Goal: Information Seeking & Learning: Find specific fact

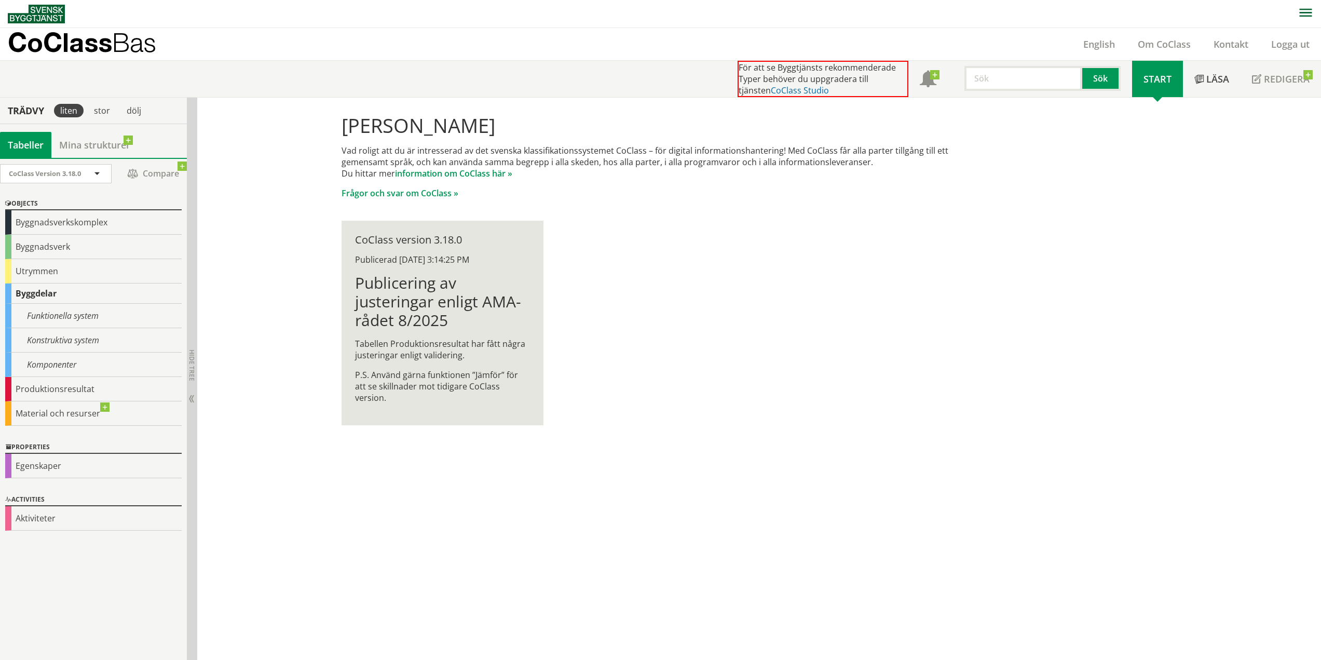
click at [775, 92] on link "CoClass Studio" at bounding box center [800, 90] width 58 height 11
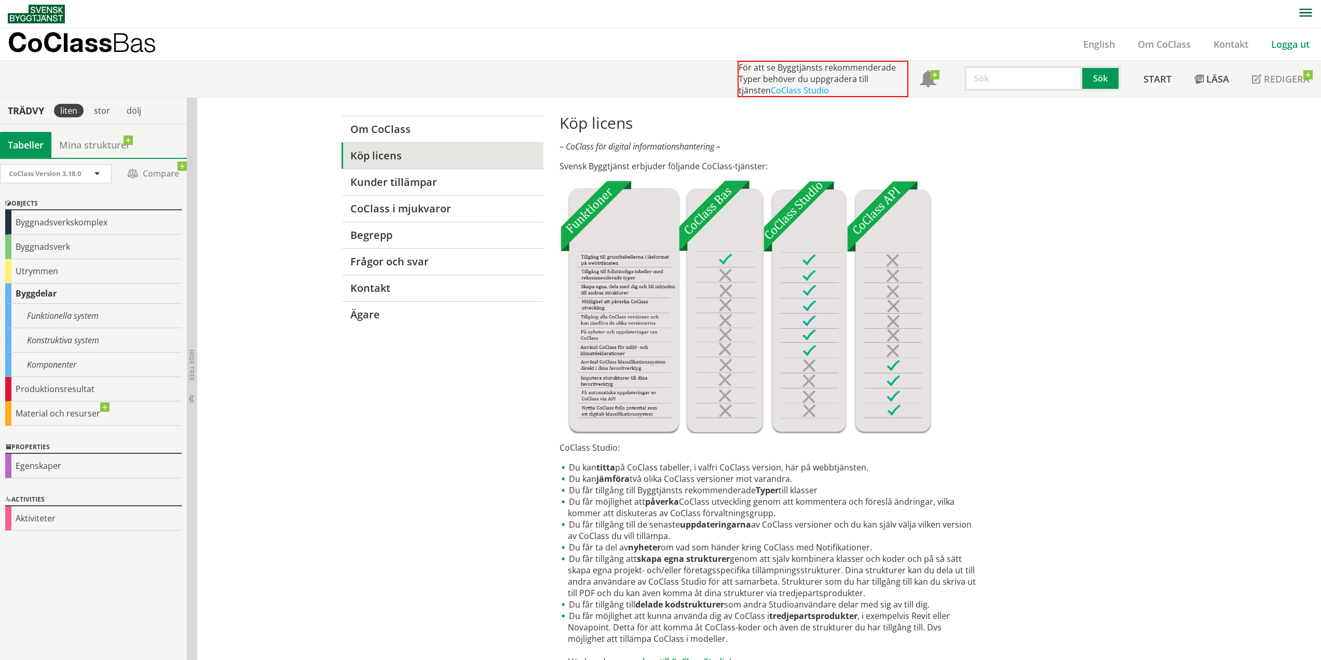
click at [1282, 47] on link "Logga ut" at bounding box center [1290, 44] width 61 height 12
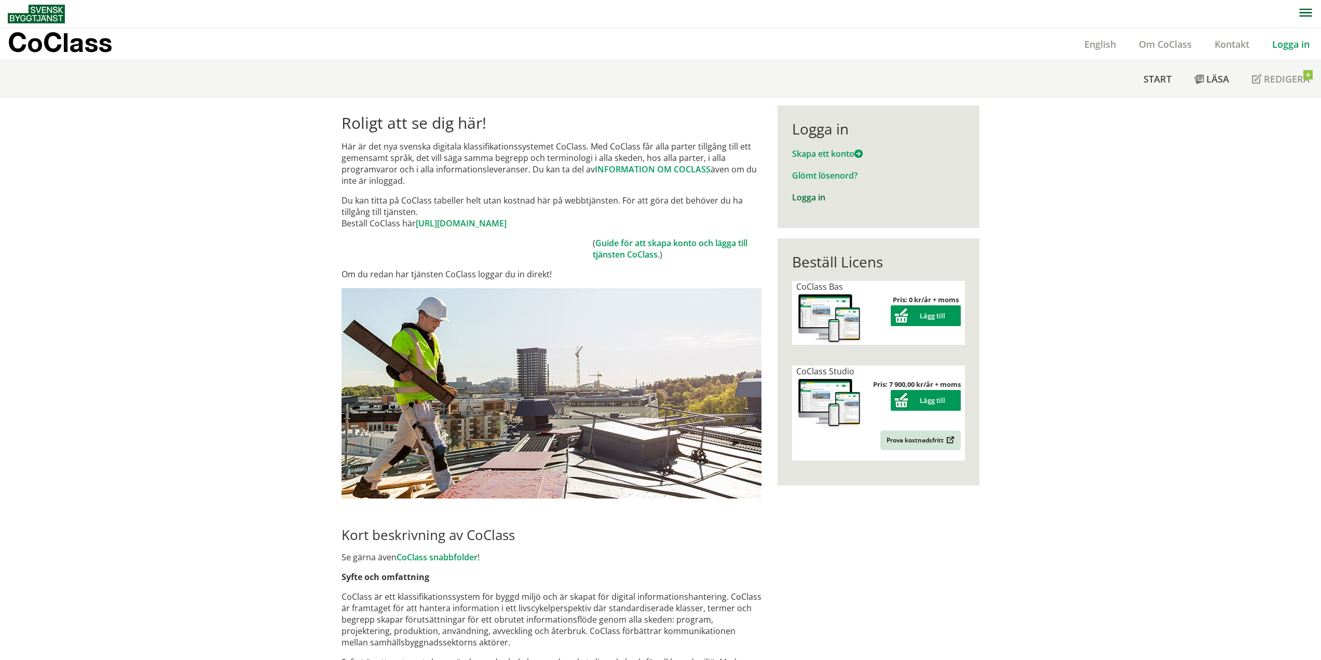
click at [808, 200] on link "Logga in" at bounding box center [808, 197] width 33 height 11
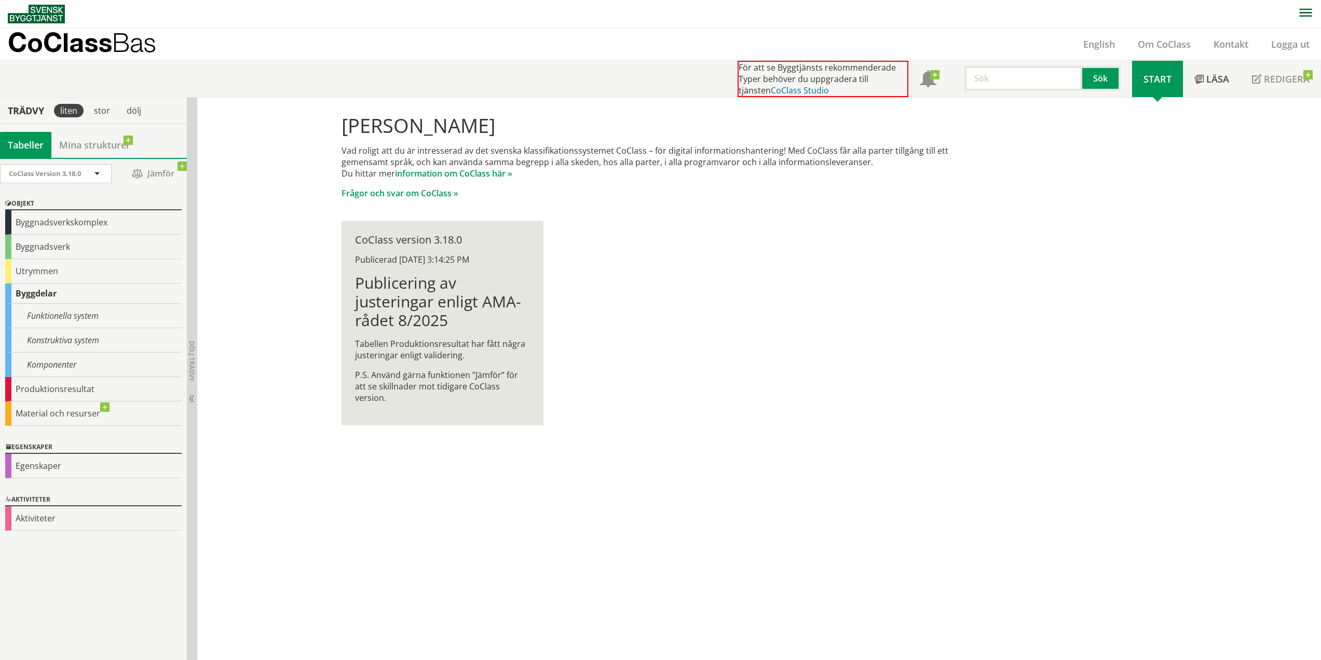
click at [773, 91] on link "CoClass Studio" at bounding box center [800, 90] width 58 height 11
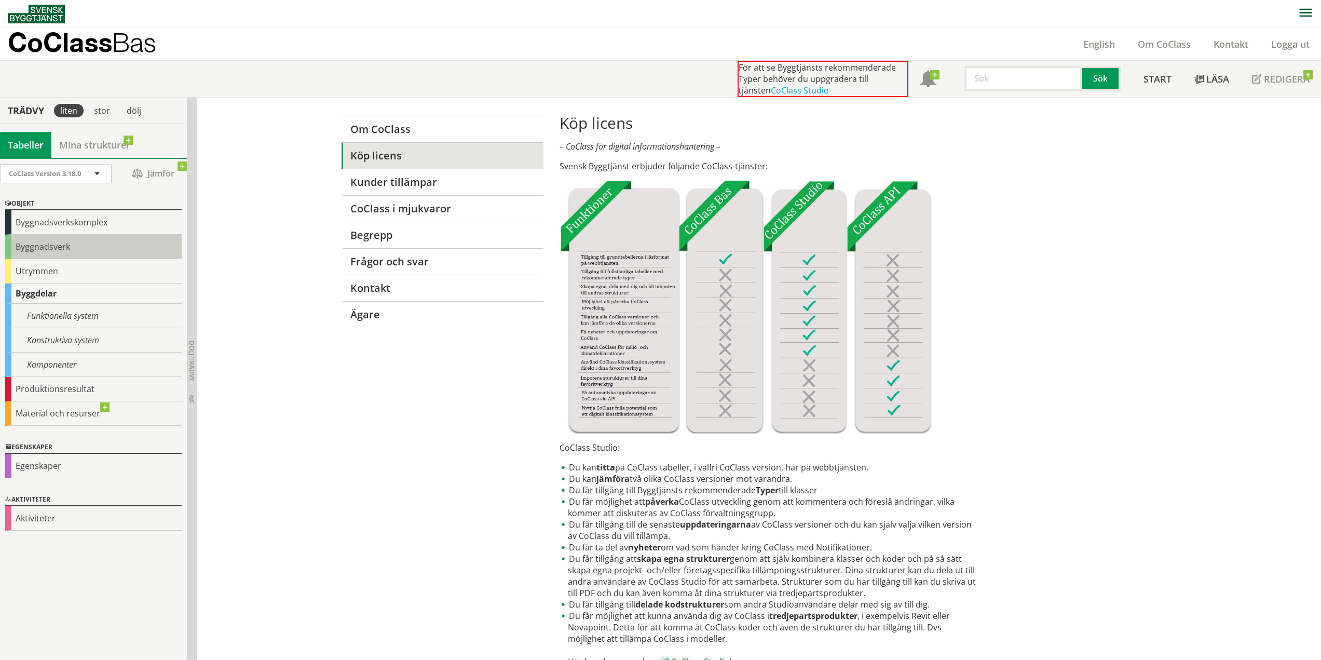
click at [70, 249] on div "Byggnadsverk" at bounding box center [93, 247] width 176 height 24
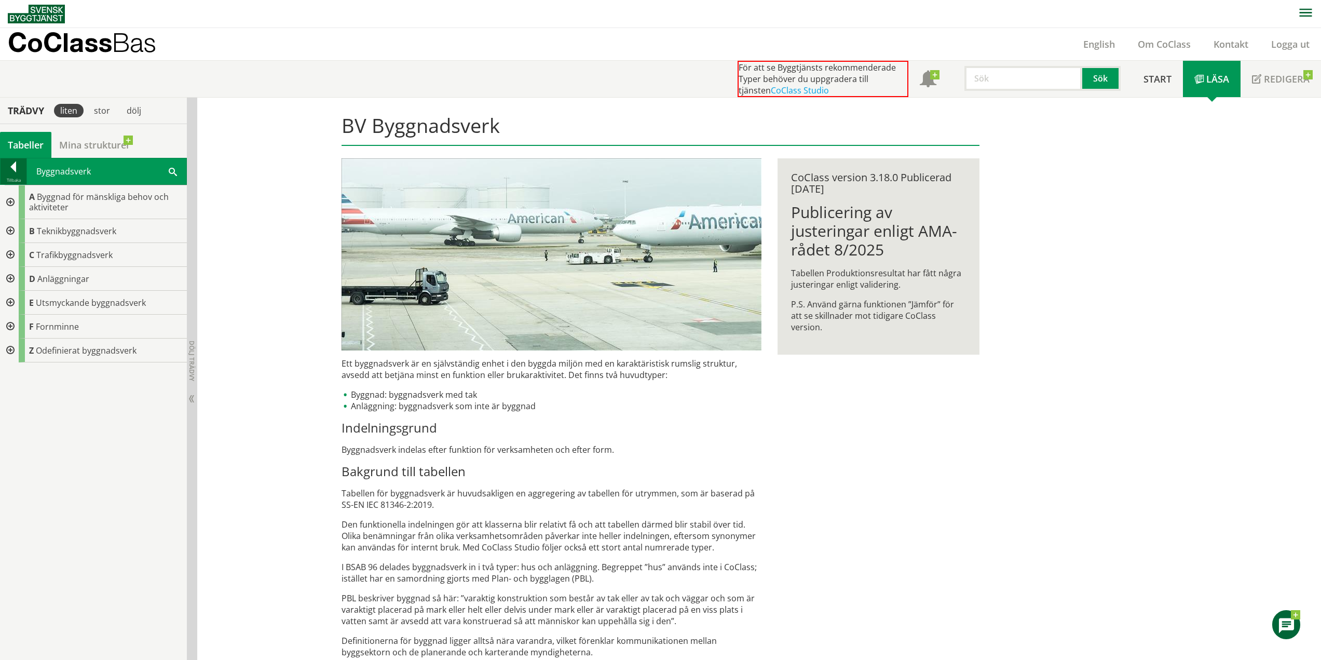
click at [5, 165] on div at bounding box center [14, 168] width 26 height 15
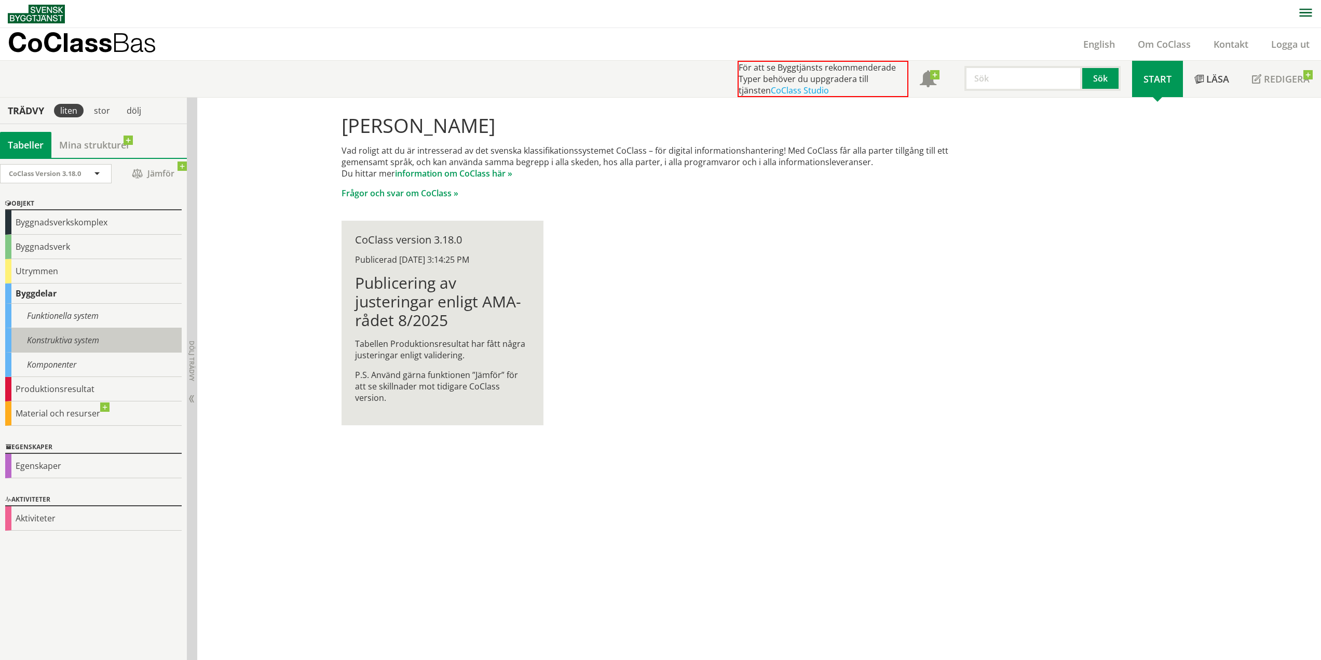
click at [82, 336] on div "Konstruktiva system" at bounding box center [93, 340] width 176 height 24
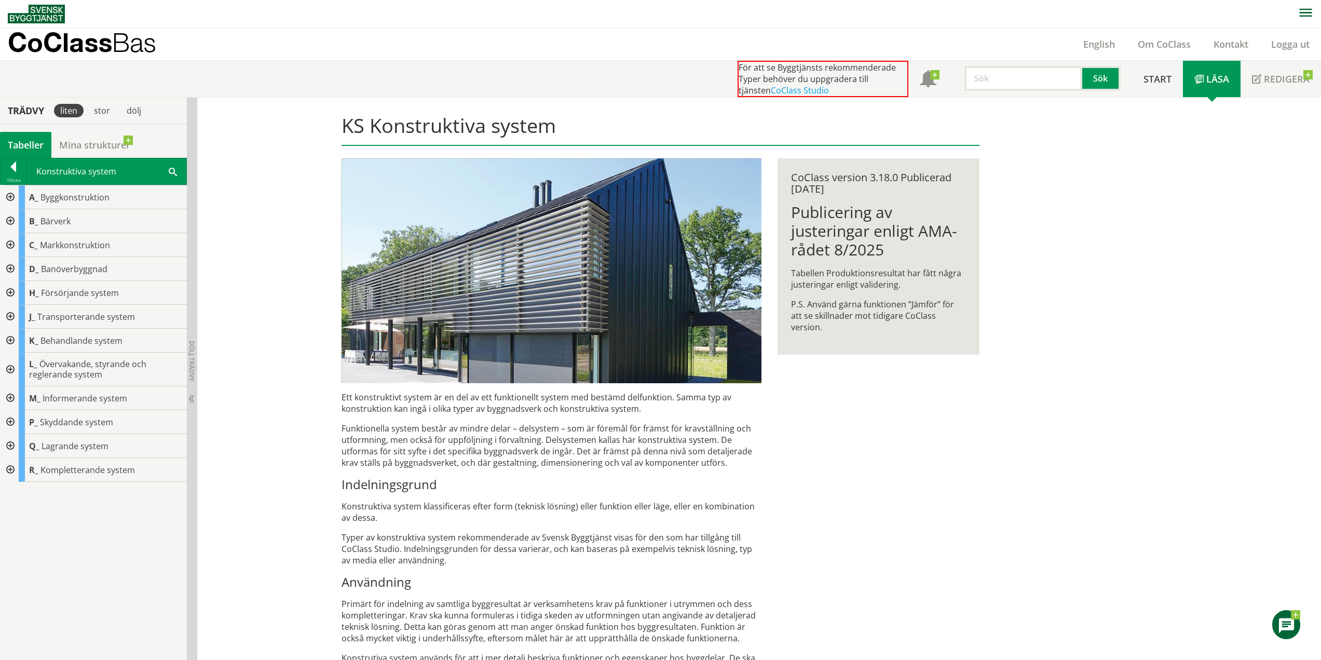
drag, startPoint x: 972, startPoint y: 429, endPoint x: 246, endPoint y: 307, distance: 735.9
click at [972, 427] on div "KS Konstruktiva system Ett konstruktivt system är en del av ett funktionellt sy…" at bounding box center [661, 448] width 664 height 701
click at [787, 90] on link "CoClass Studio" at bounding box center [800, 90] width 58 height 11
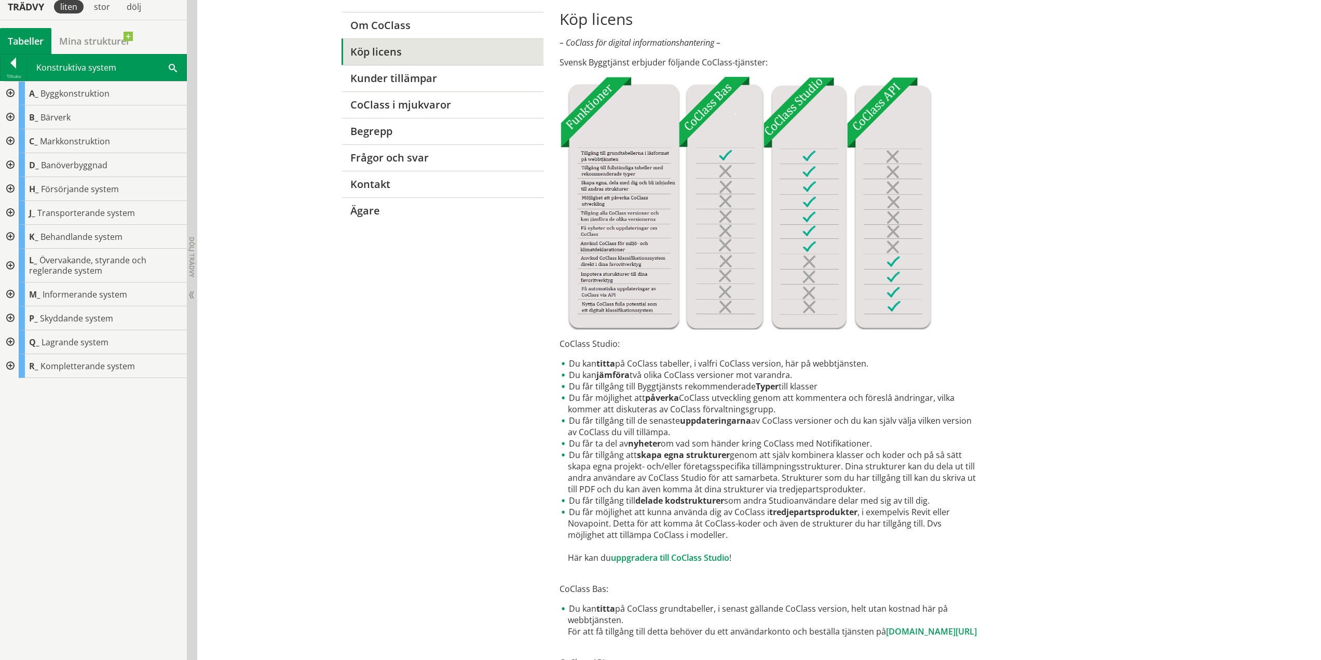
scroll to position [260, 0]
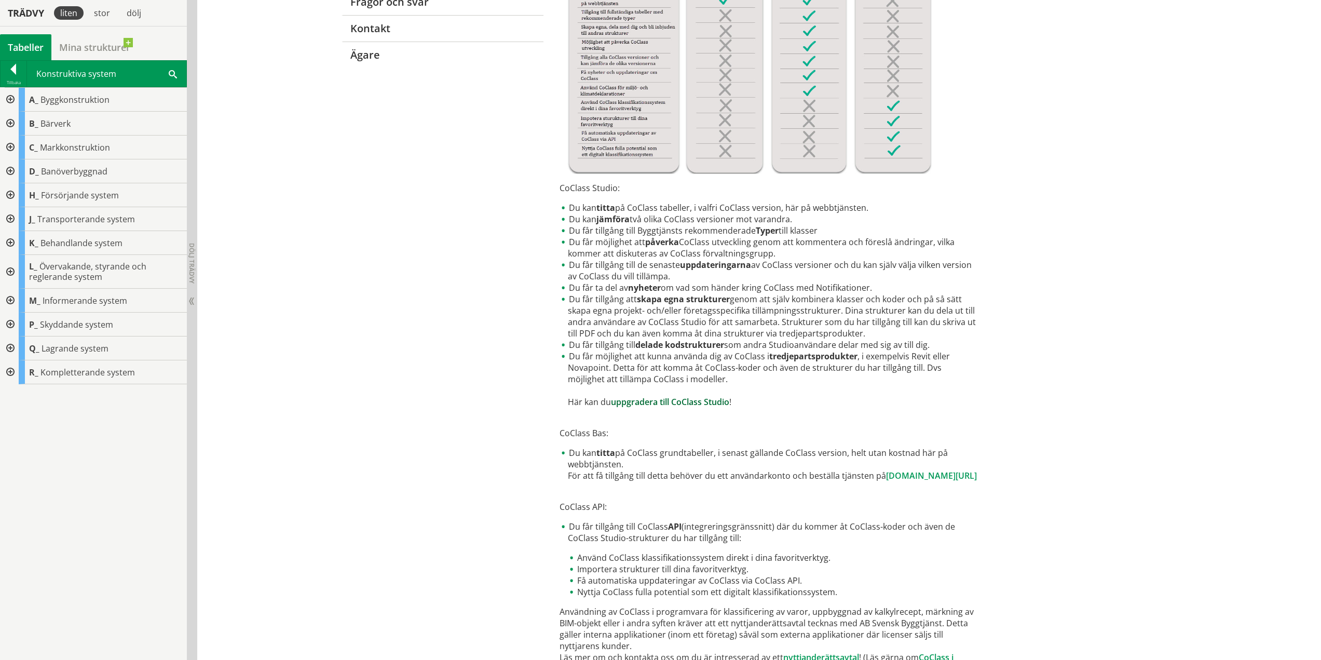
click at [703, 405] on link "uppgradera till CoClass Studio" at bounding box center [670, 401] width 118 height 11
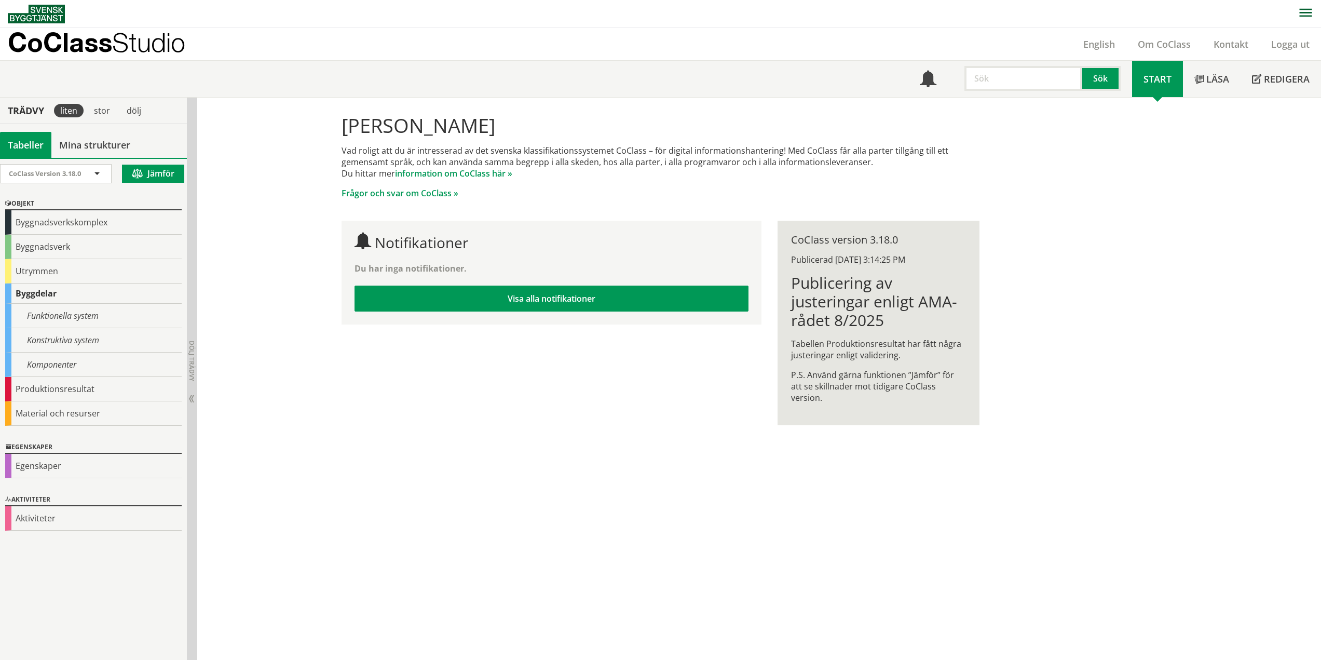
click at [603, 180] on div "Vad roligt att du är intresserad av det svenska klassifikationssystemet CoClass…" at bounding box center [661, 172] width 638 height 54
click at [77, 335] on div "Konstruktiva system" at bounding box center [93, 340] width 176 height 24
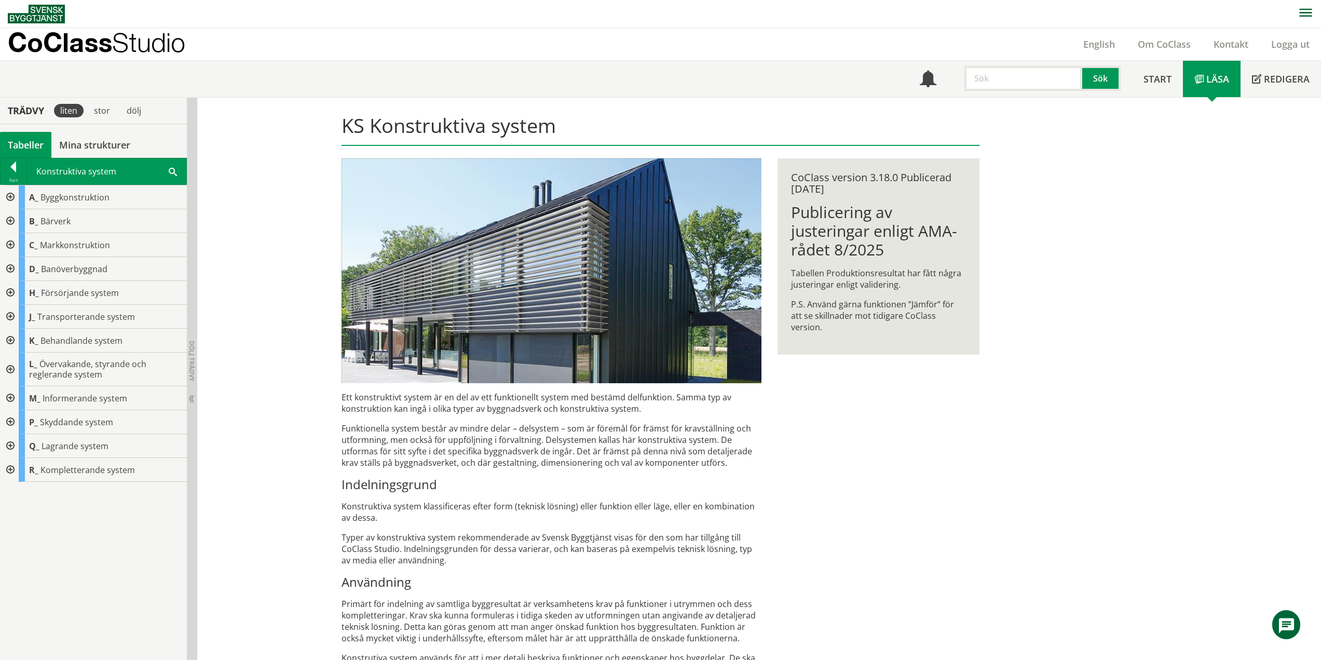
scroll to position [52, 0]
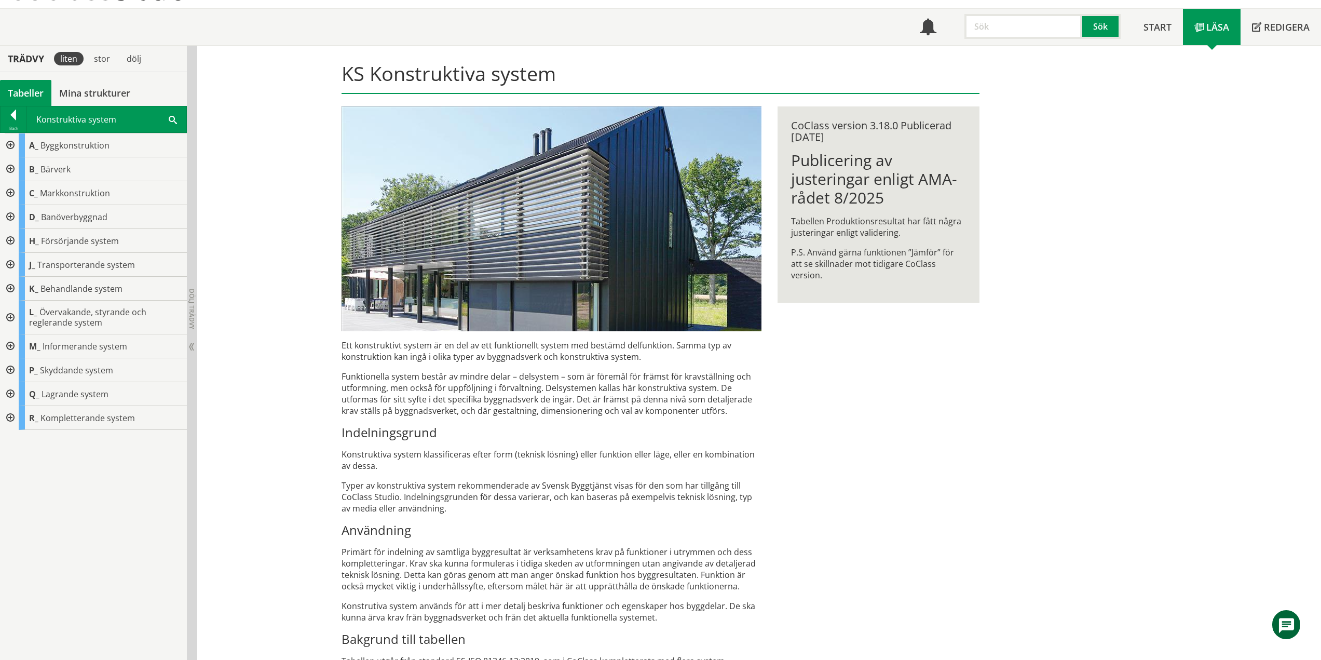
click at [17, 177] on div at bounding box center [9, 169] width 19 height 24
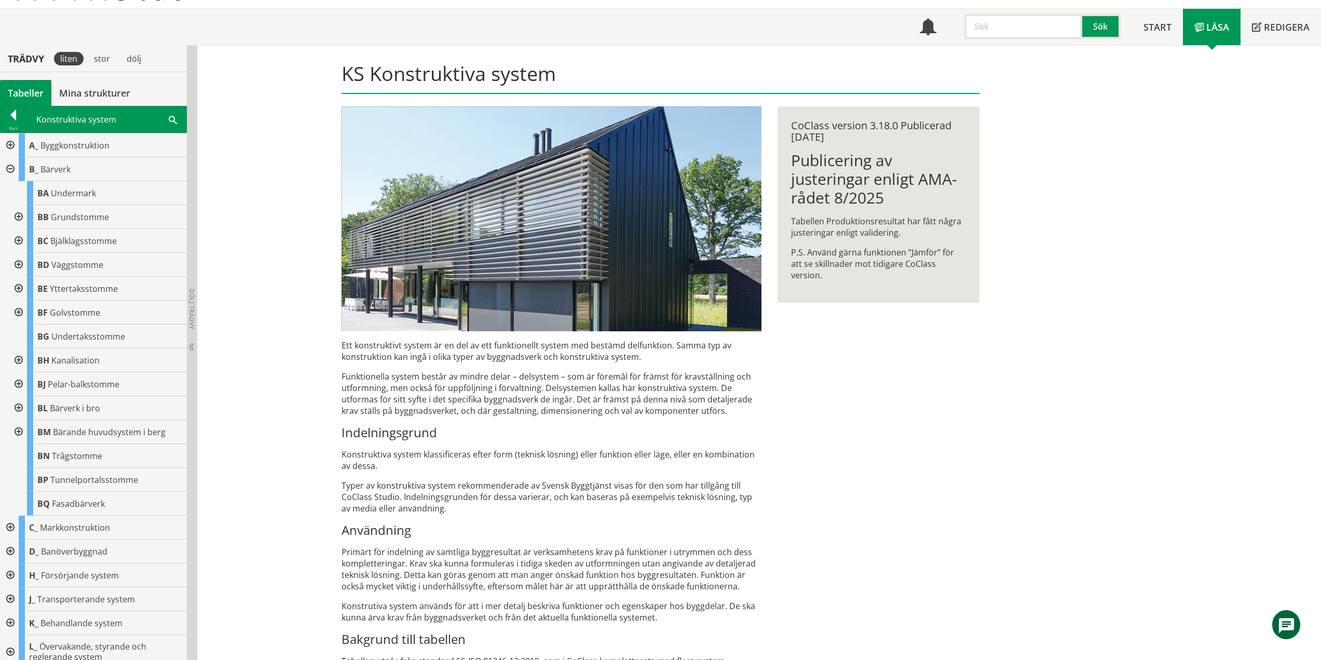
click at [23, 216] on div at bounding box center [17, 217] width 19 height 24
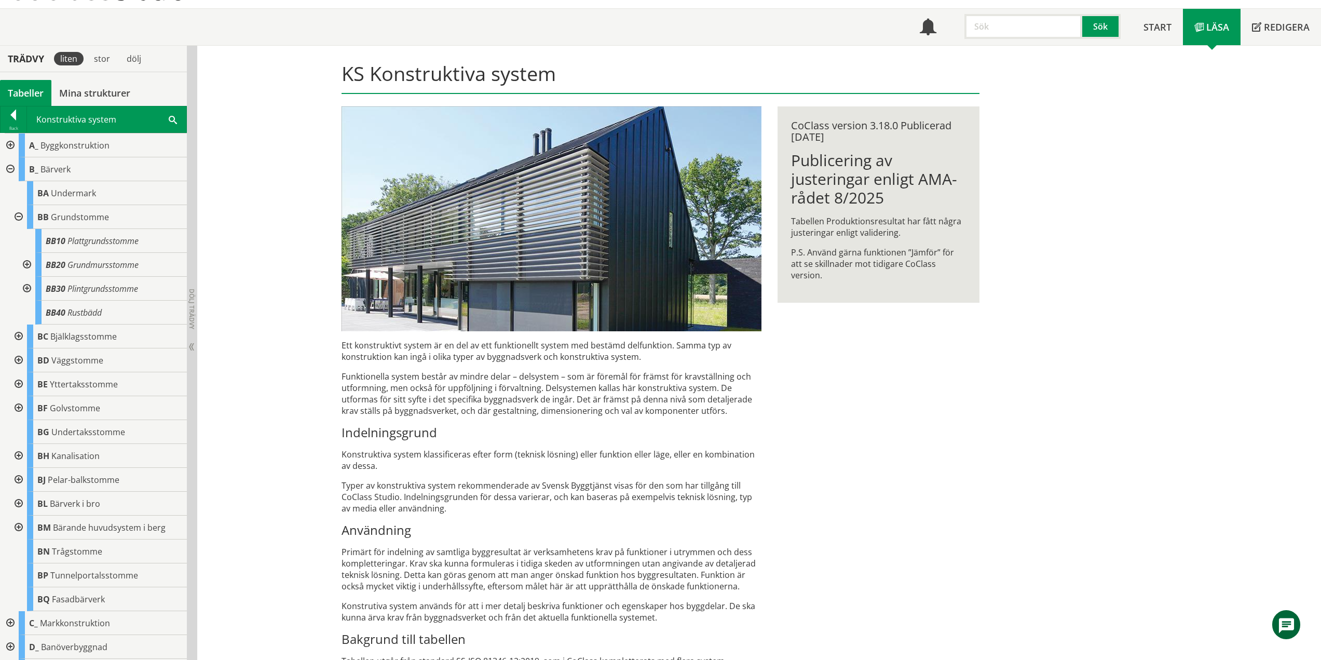
click at [18, 219] on div at bounding box center [17, 217] width 19 height 24
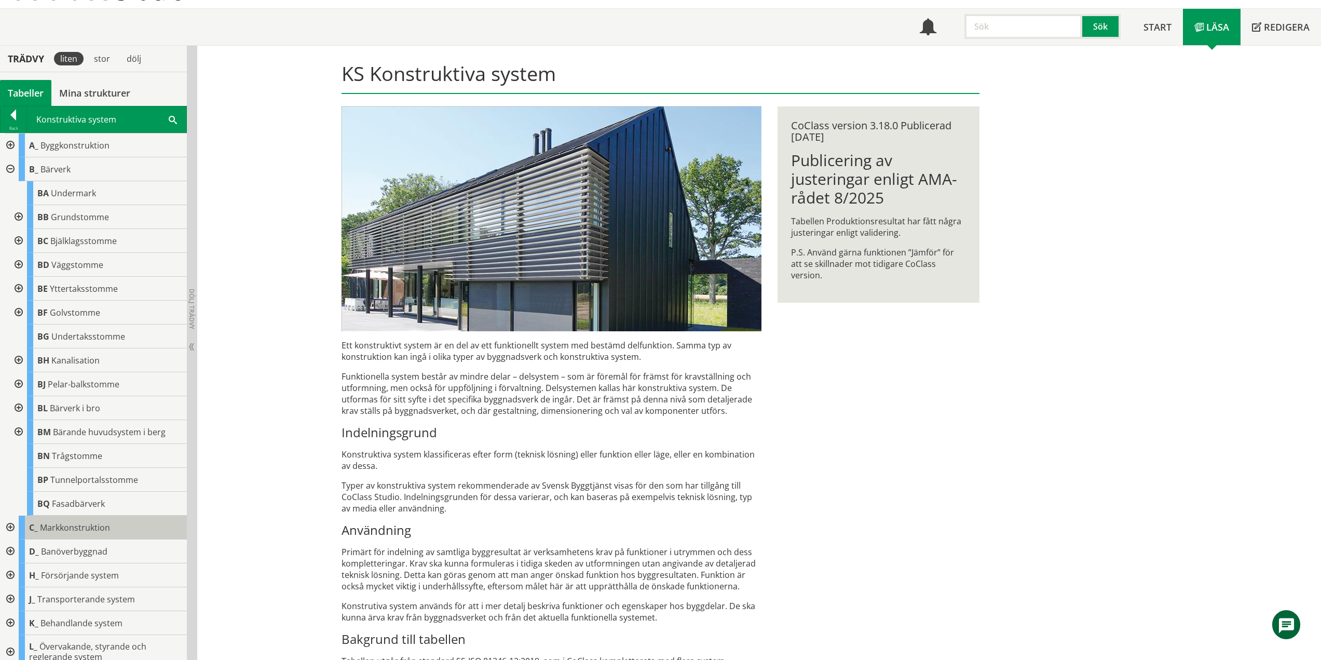
scroll to position [104, 0]
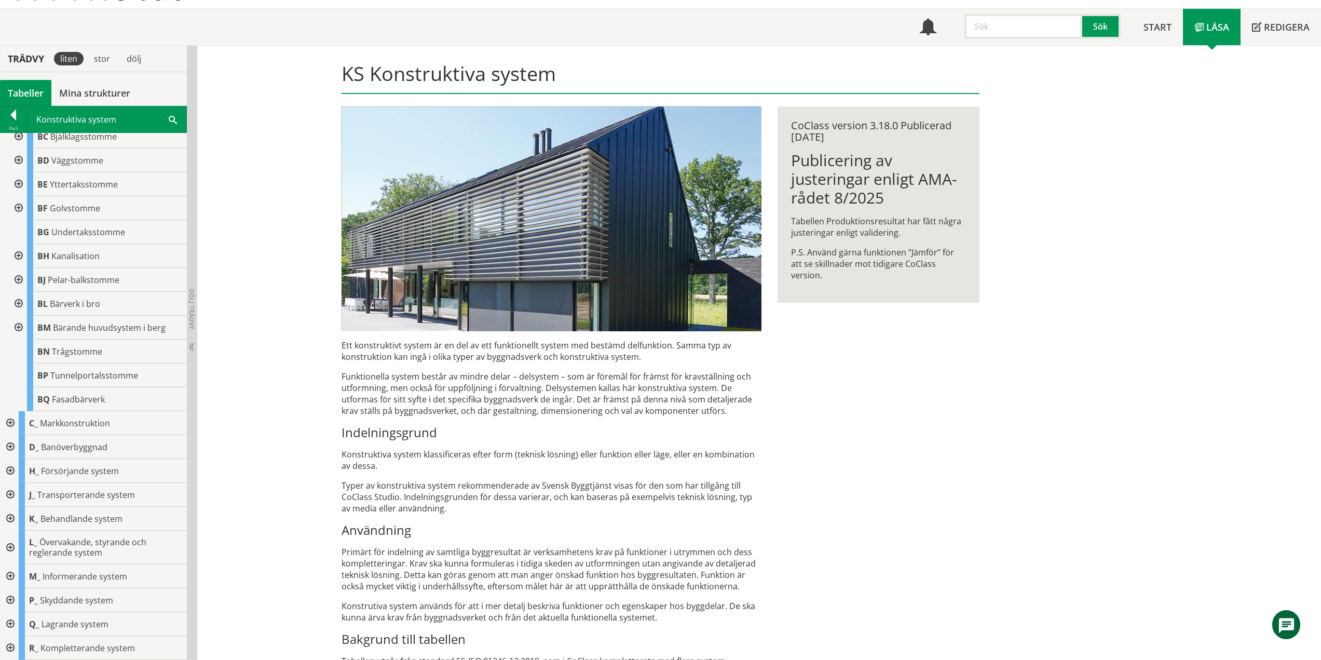
click at [16, 421] on div at bounding box center [9, 423] width 19 height 24
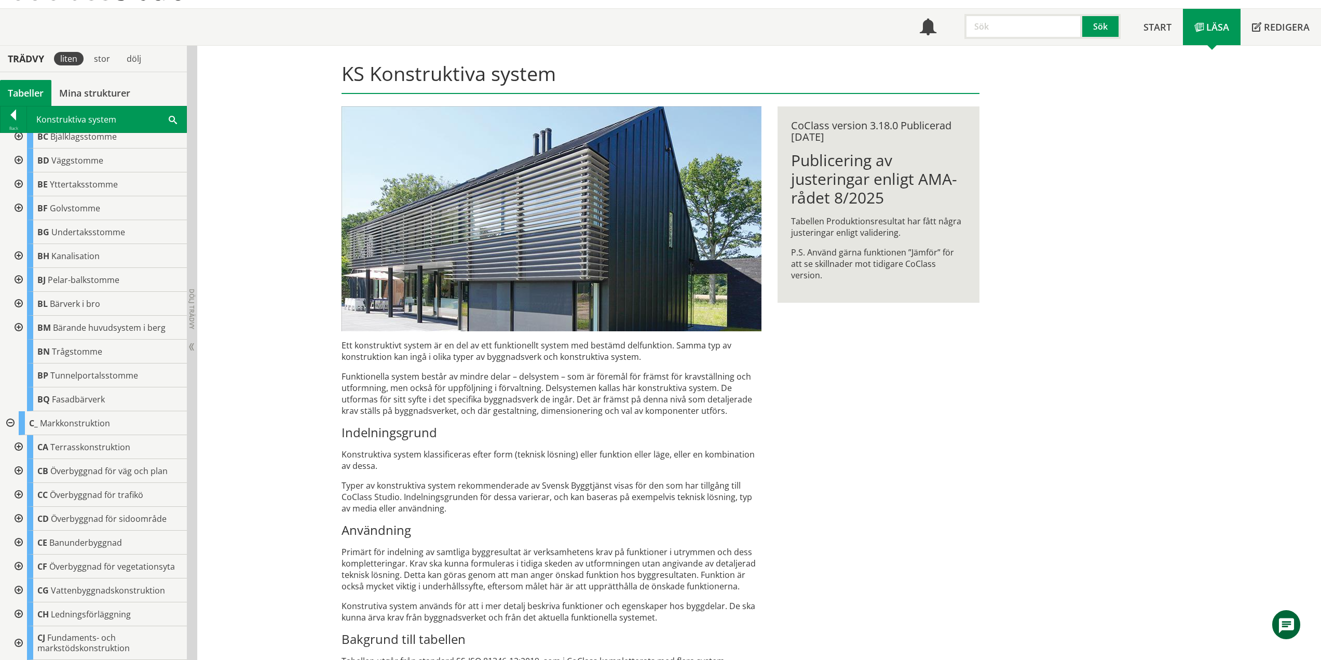
click at [12, 422] on div at bounding box center [9, 423] width 19 height 24
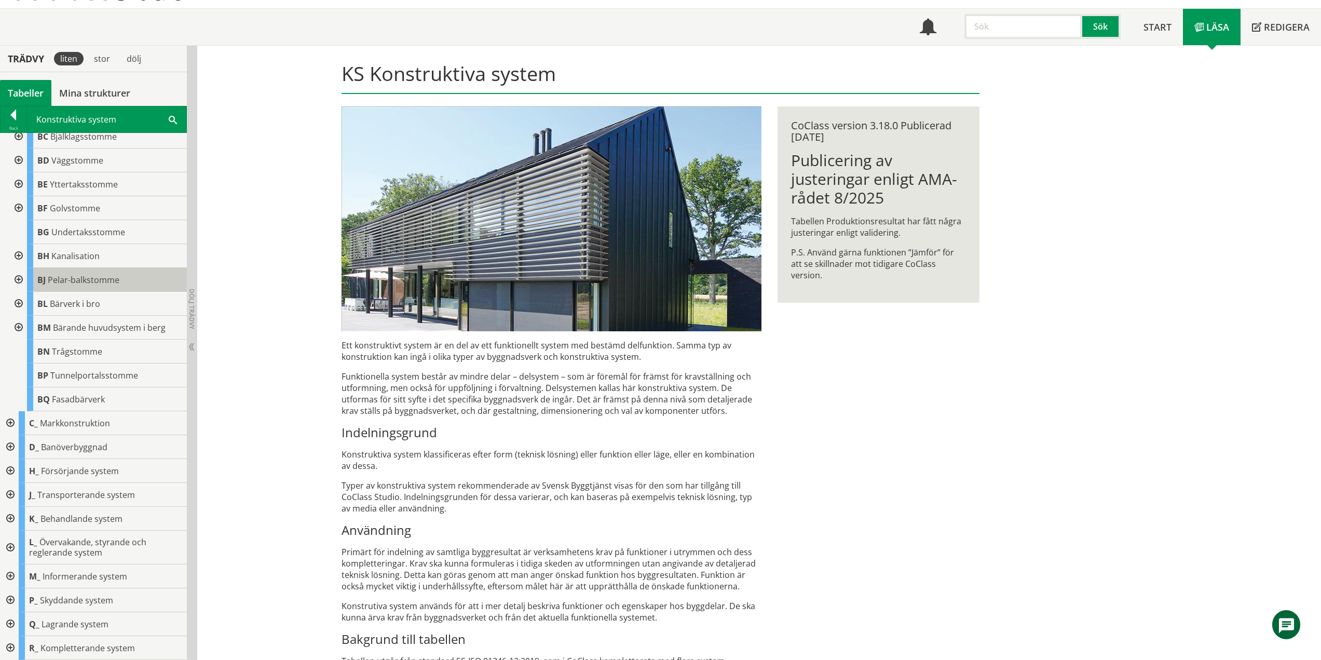
scroll to position [0, 0]
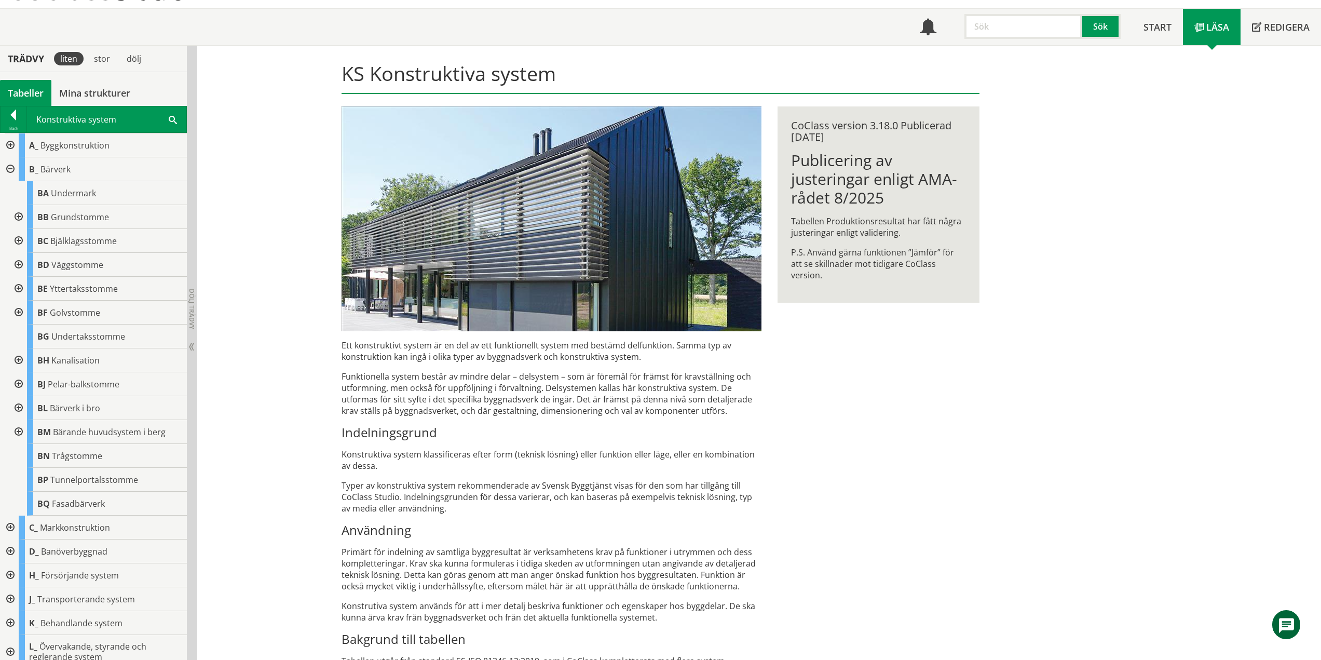
click at [21, 219] on div at bounding box center [17, 217] width 19 height 24
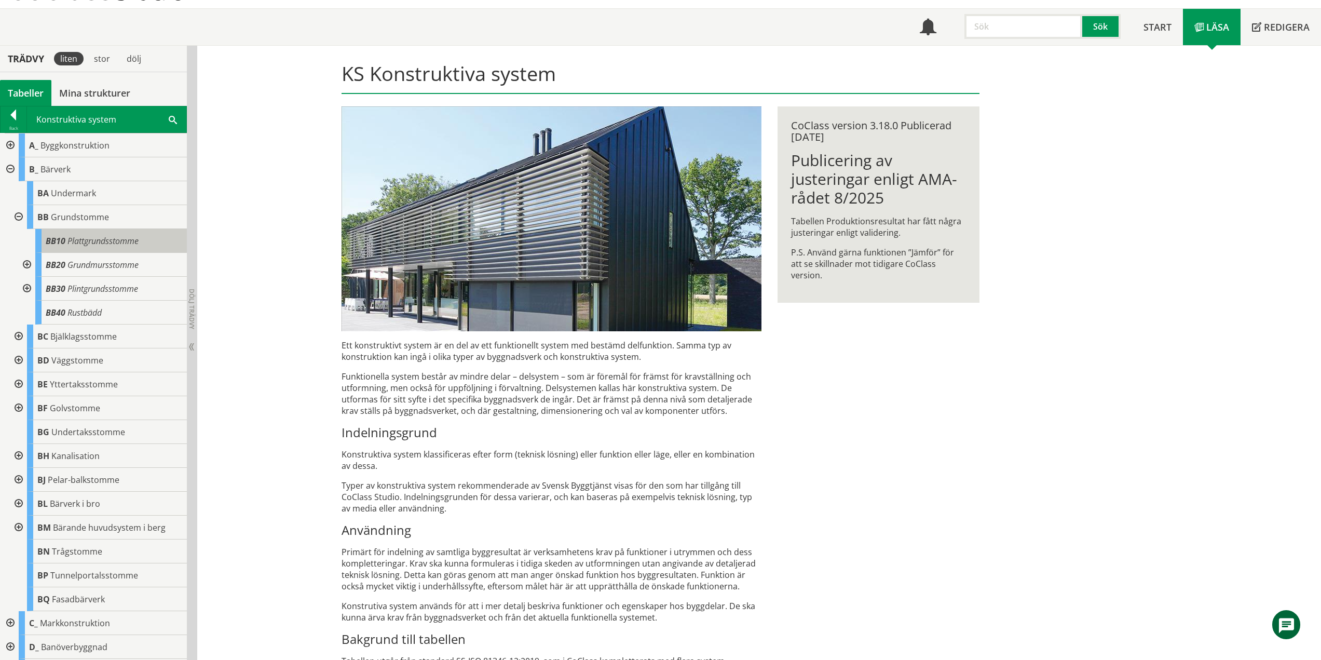
click at [94, 240] on span "Plattgrundsstomme" at bounding box center [102, 240] width 71 height 11
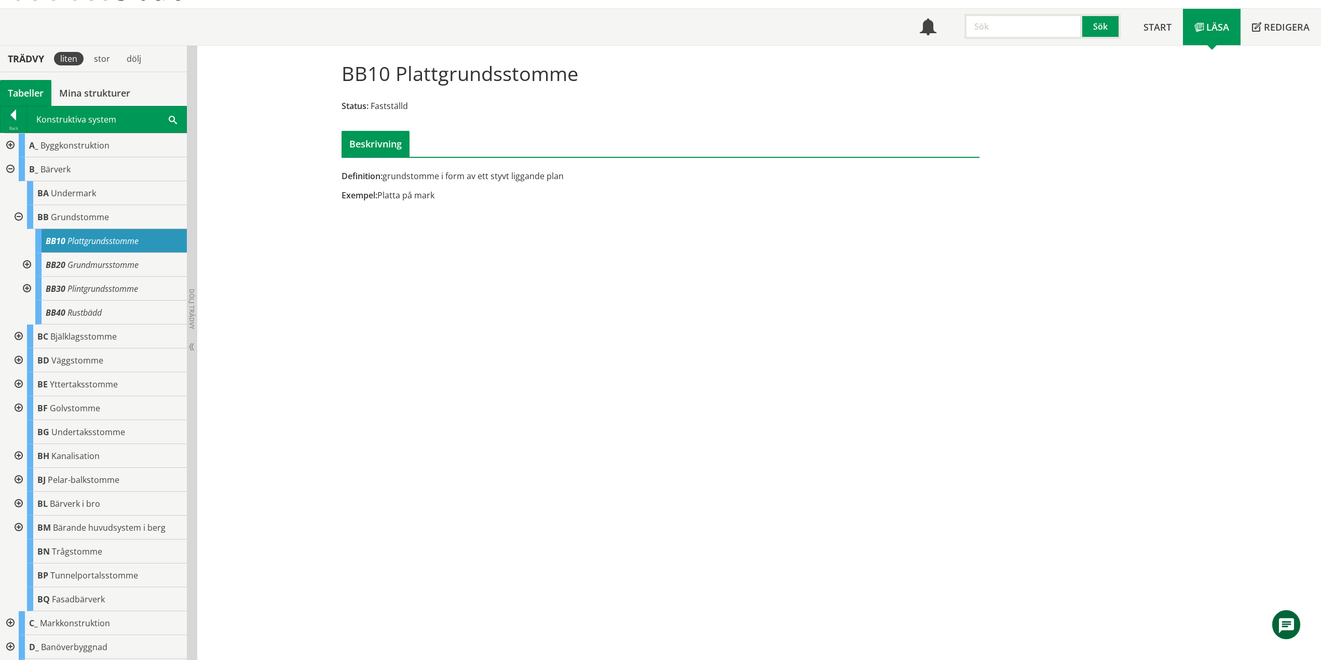
click at [20, 360] on div at bounding box center [17, 360] width 19 height 24
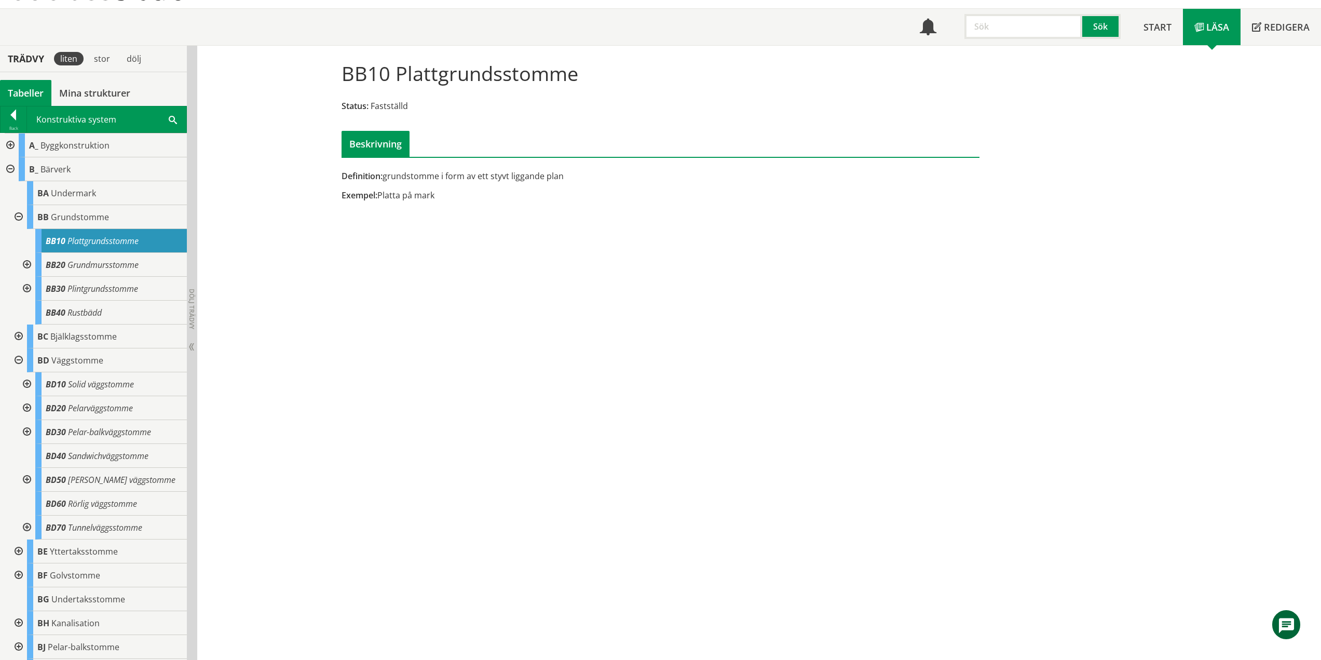
click at [20, 334] on div at bounding box center [17, 336] width 19 height 24
click at [25, 266] on div at bounding box center [26, 265] width 19 height 24
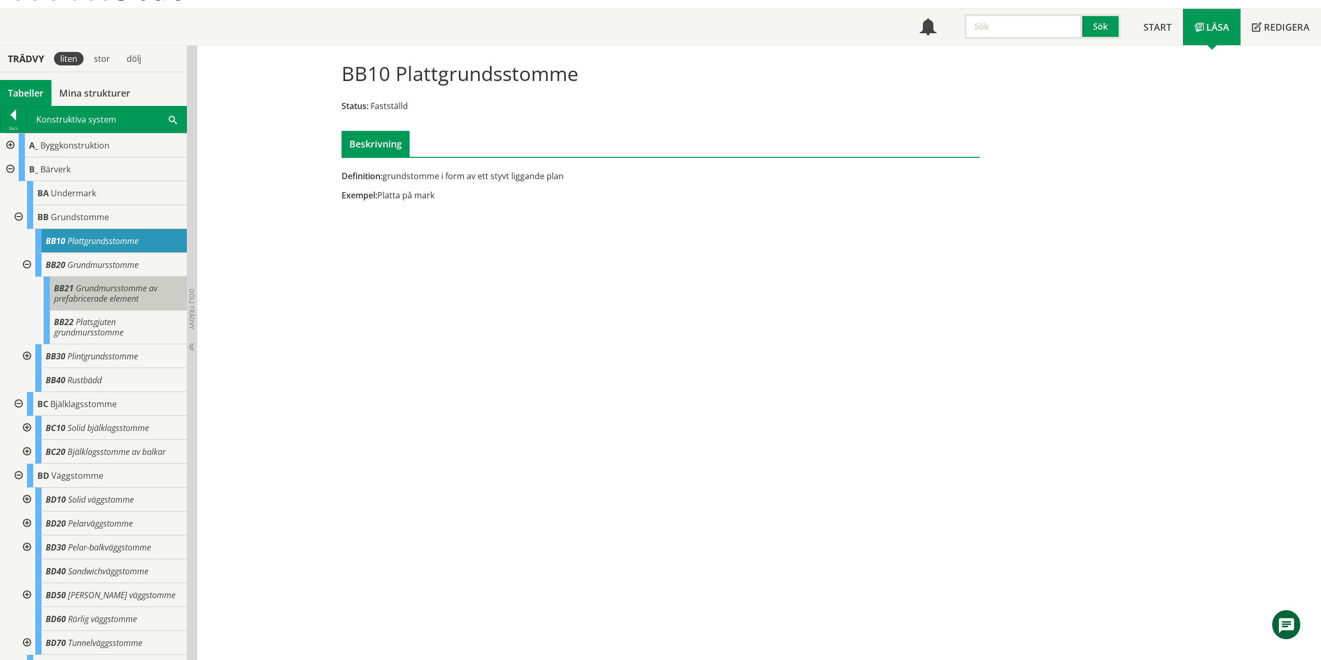
click at [116, 293] on span "Grundmursstomme av prefabricerade element" at bounding box center [105, 293] width 103 height 22
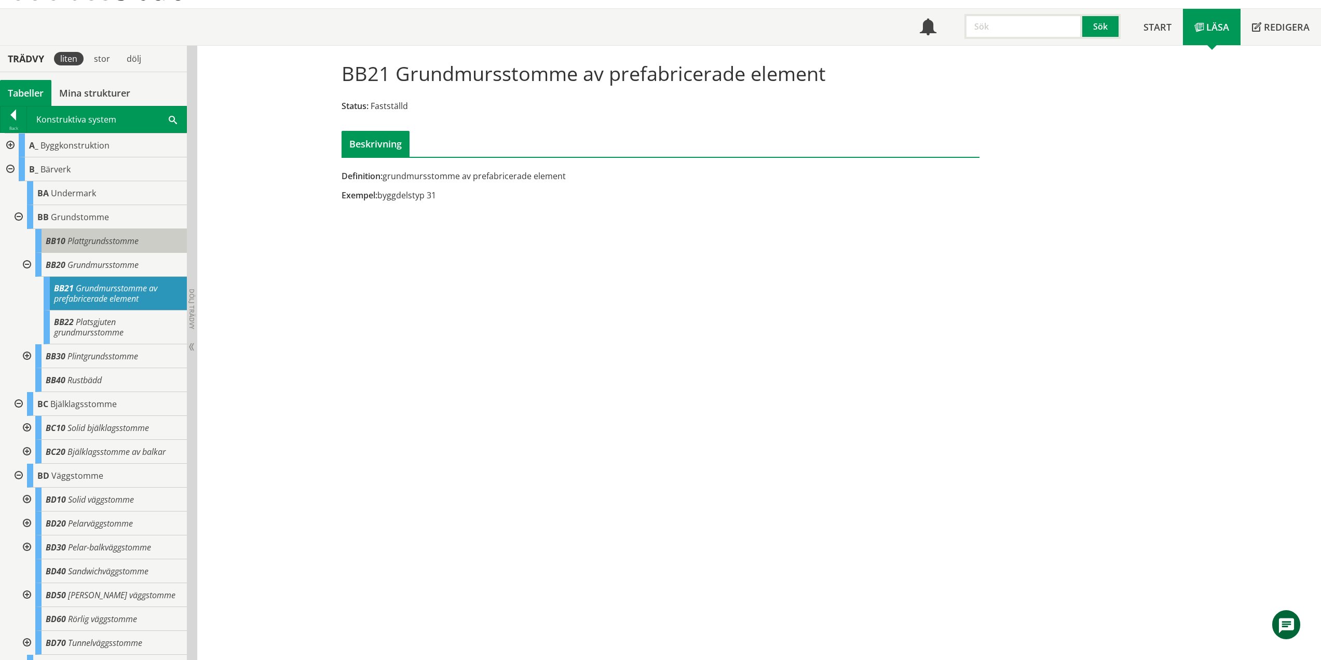
click at [124, 232] on div "BB10 Plattgrundsstomme" at bounding box center [111, 241] width 152 height 24
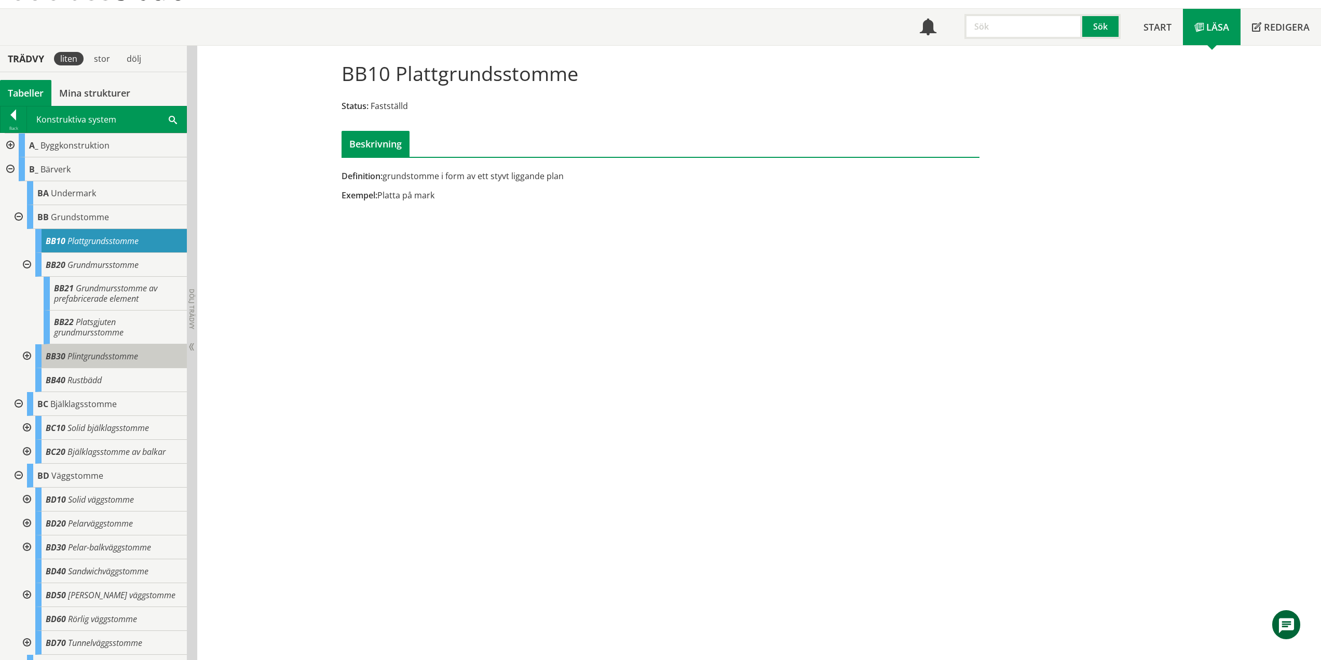
click at [95, 363] on div "BB30 Plintgrundsstomme" at bounding box center [111, 356] width 152 height 24
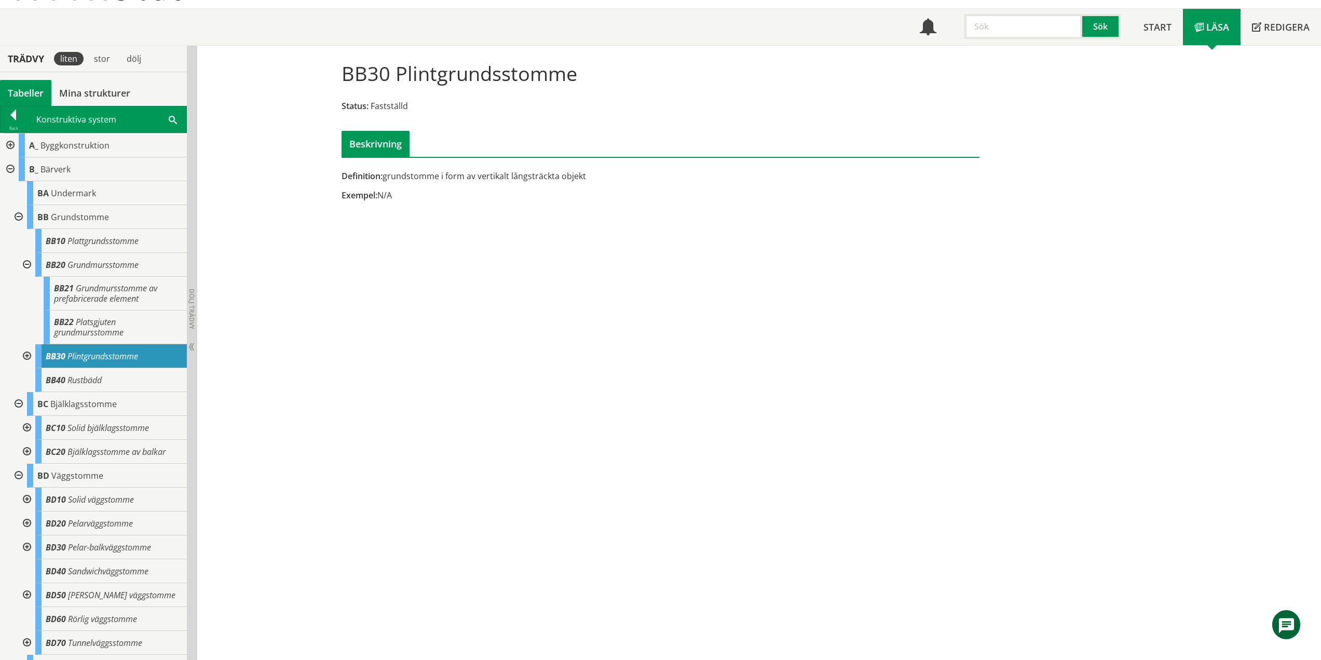
click at [23, 352] on div at bounding box center [26, 356] width 19 height 24
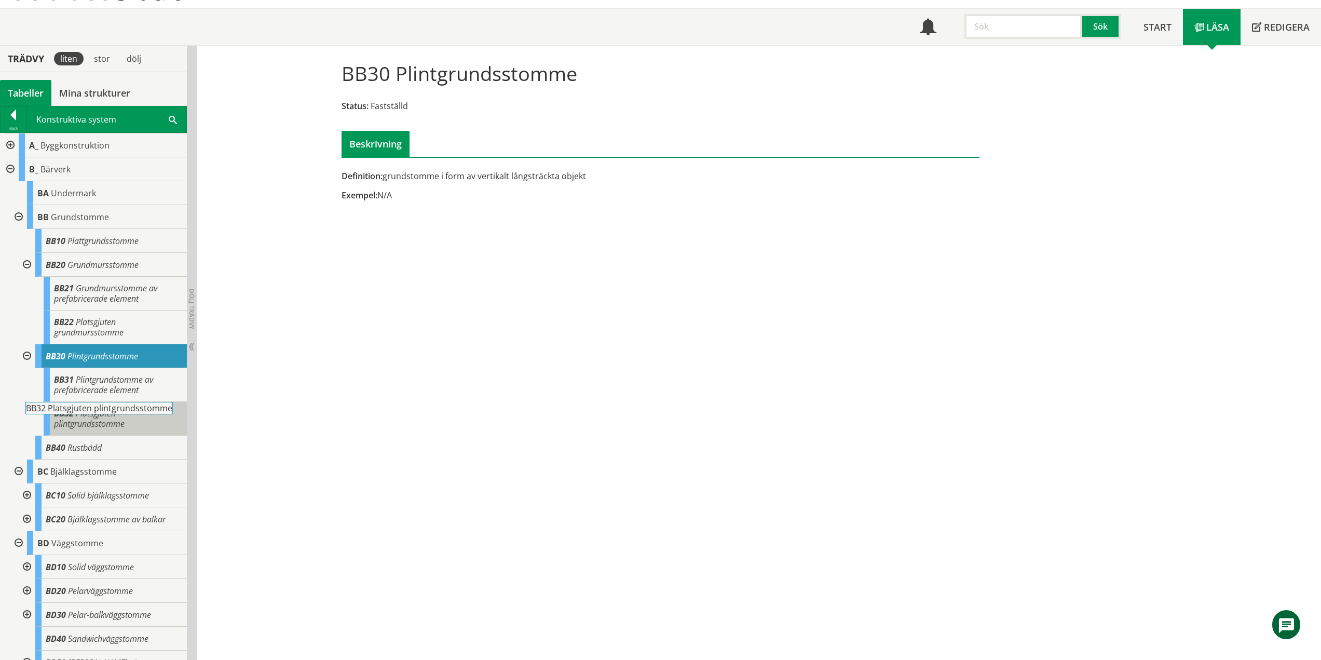
click at [114, 412] on body "AMA AMA Beskrivningsverktyg AMA Funktion BSAB Bygginfo Byggjura Byggkatalogen […" at bounding box center [660, 278] width 1321 height 660
click at [123, 416] on div "BB32 Platsgjuten plintgrundsstomme" at bounding box center [115, 419] width 143 height 34
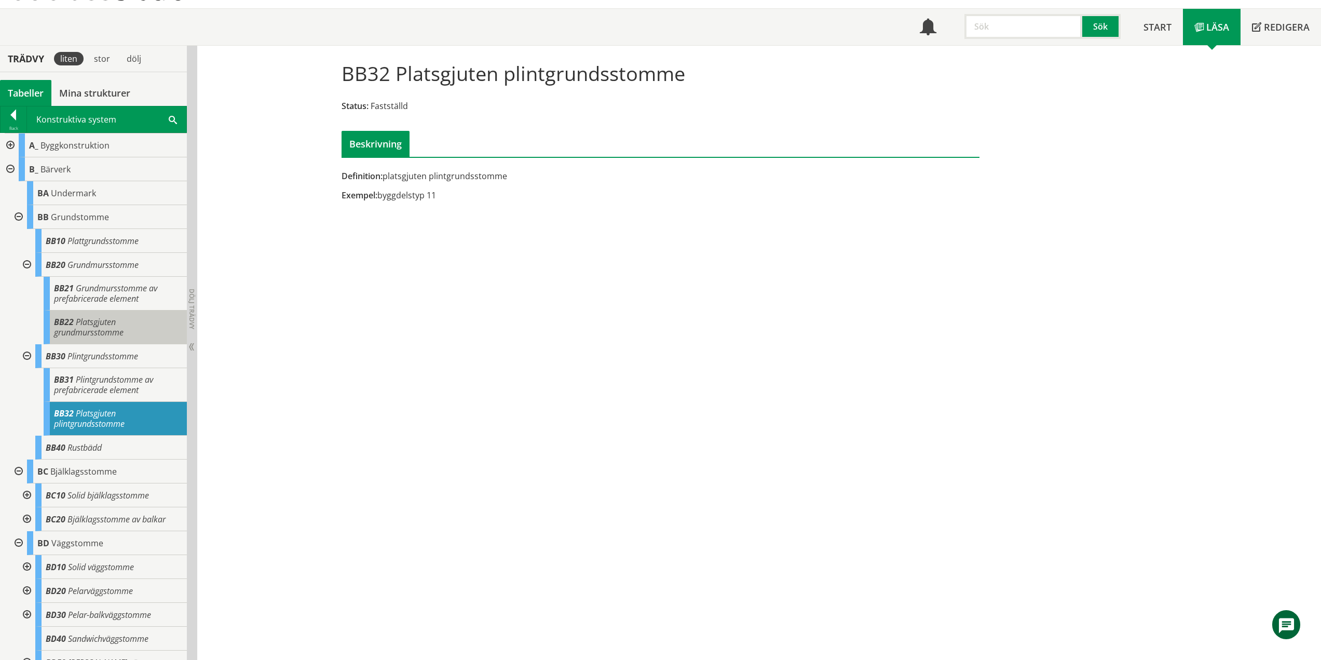
click at [127, 334] on div "BB22 Platsgjuten grundmursstomme" at bounding box center [115, 327] width 143 height 34
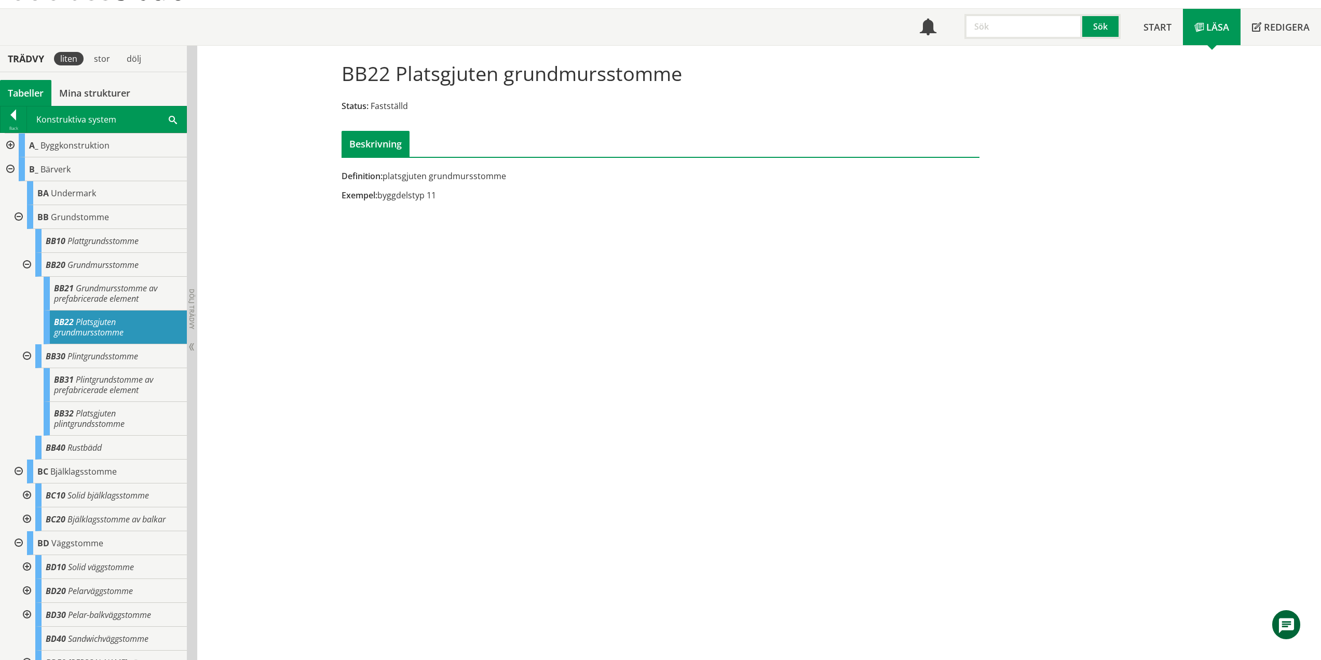
click at [19, 219] on div at bounding box center [17, 217] width 19 height 24
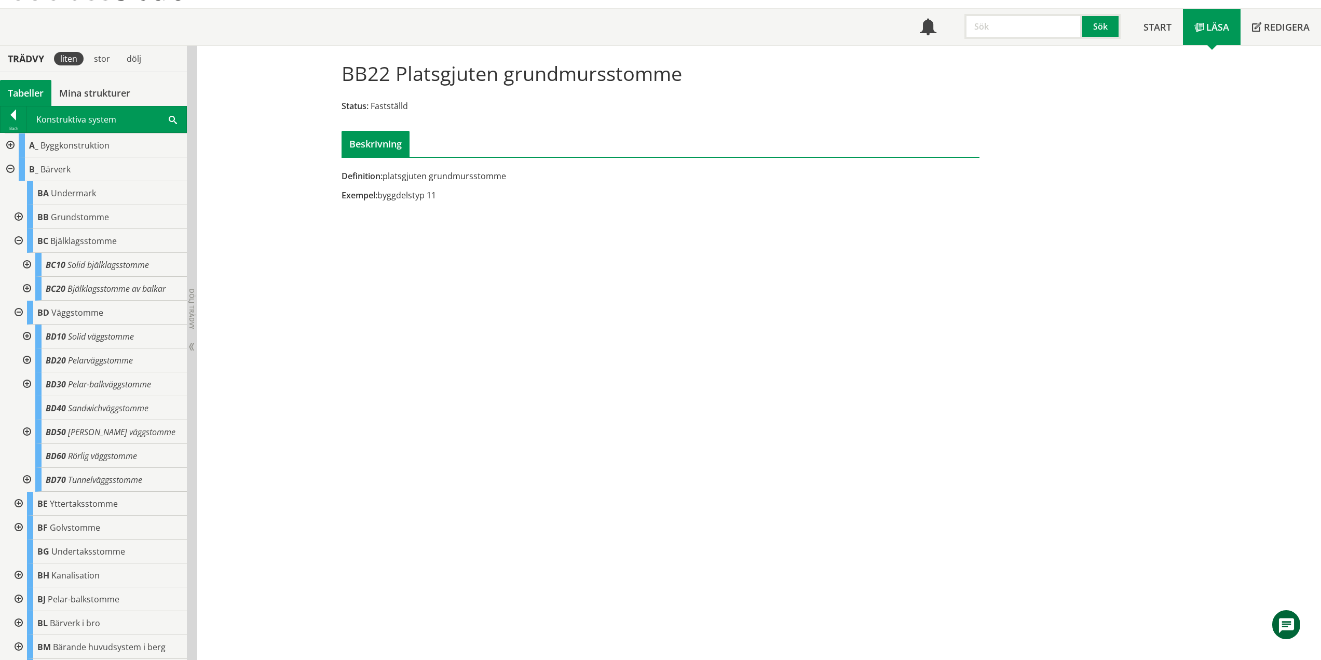
click at [18, 311] on div at bounding box center [17, 313] width 19 height 24
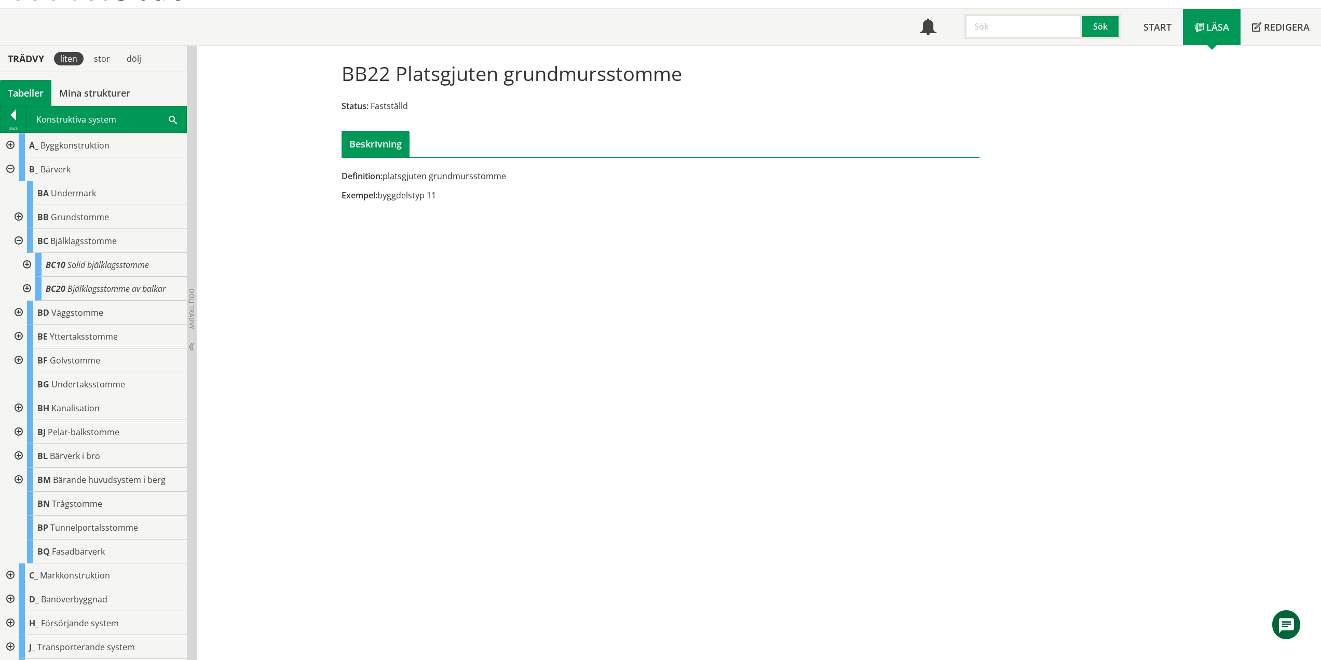
click at [19, 432] on div at bounding box center [17, 432] width 19 height 24
click at [98, 436] on span "Pelar-balkstomme" at bounding box center [84, 431] width 72 height 11
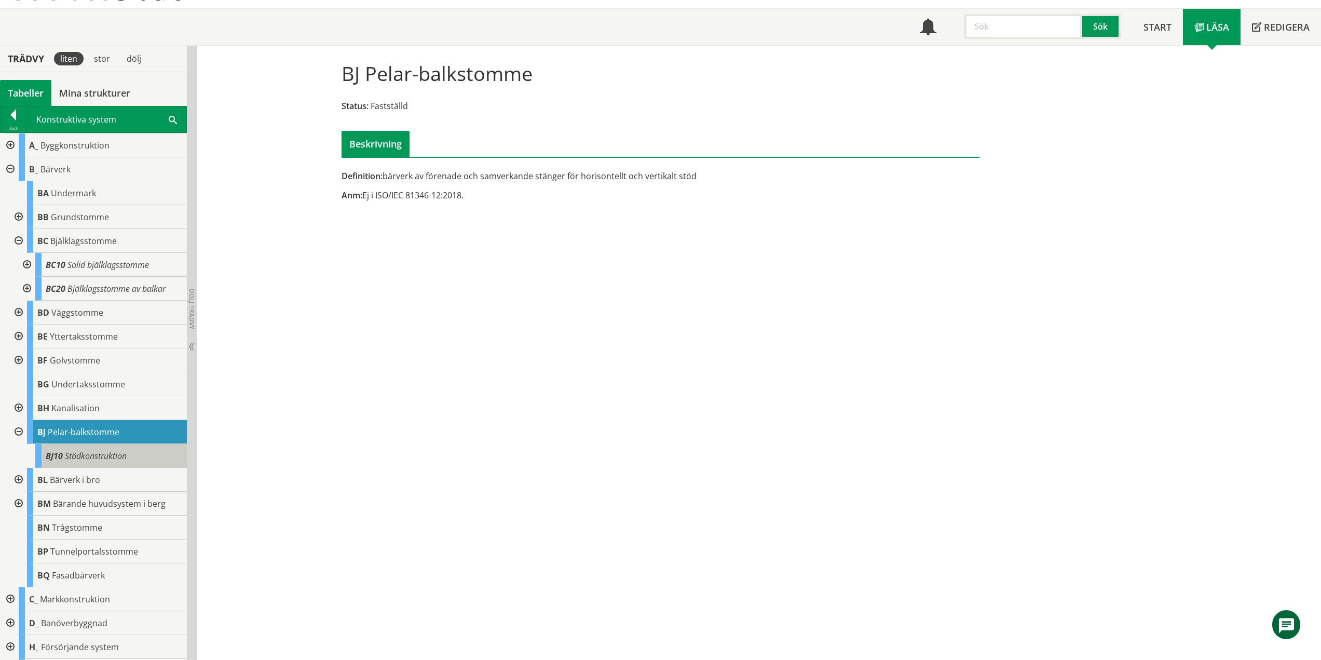
click at [108, 456] on span "Stödkonstruktion" at bounding box center [96, 455] width 62 height 11
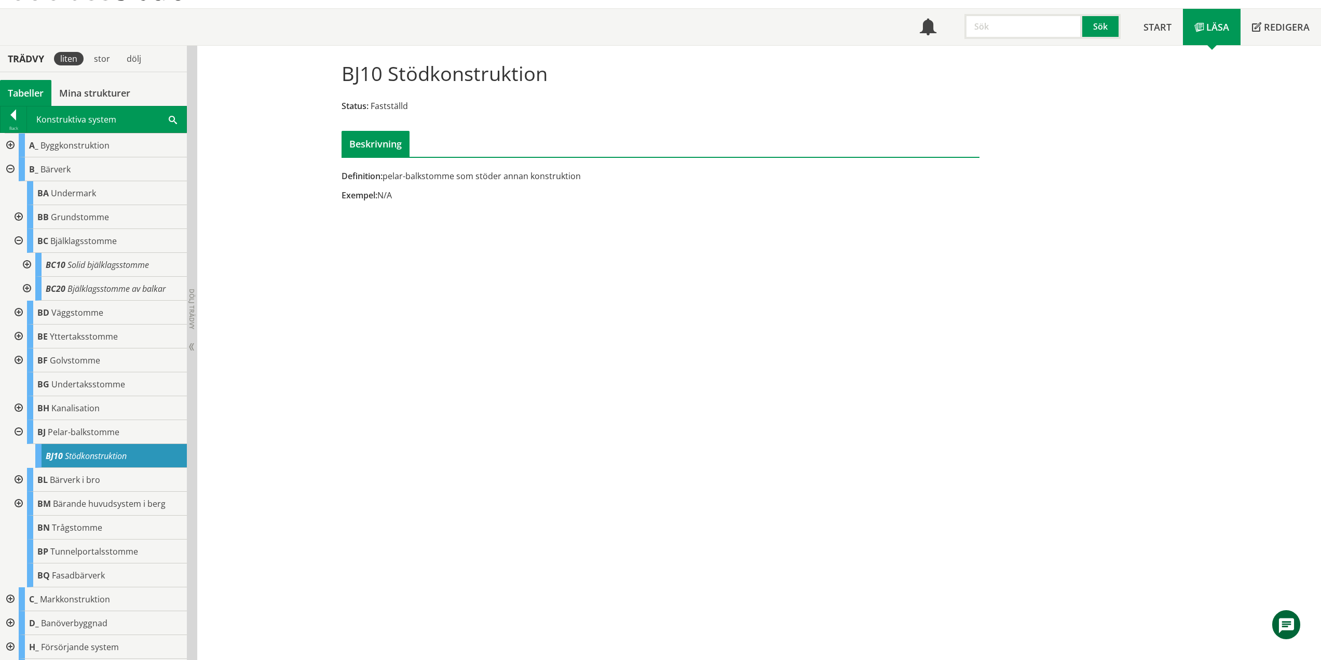
scroll to position [156, 0]
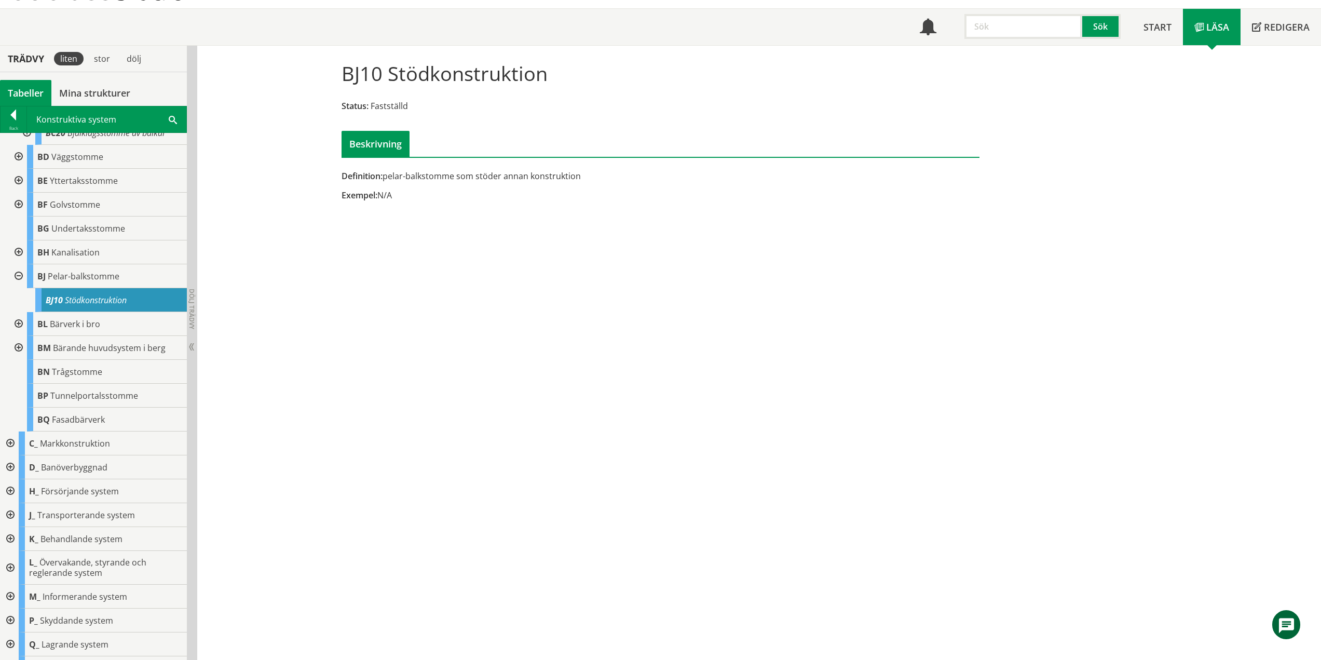
click at [8, 441] on div at bounding box center [9, 443] width 19 height 24
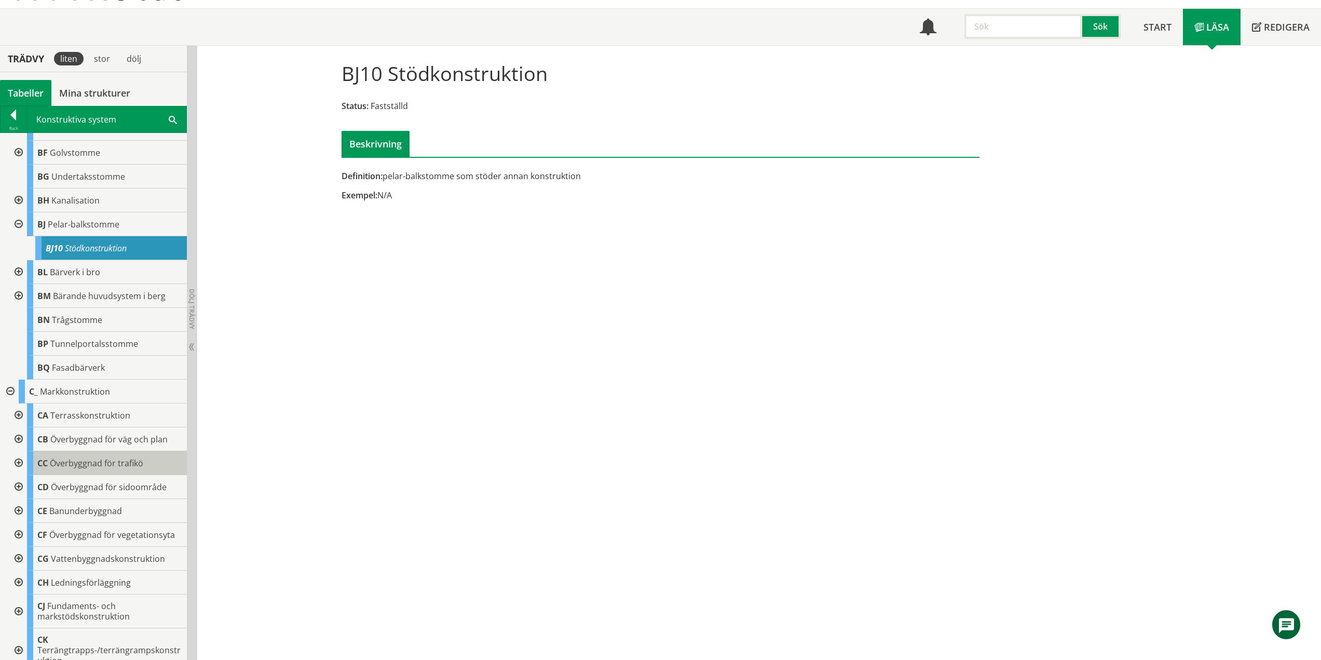
scroll to position [311, 0]
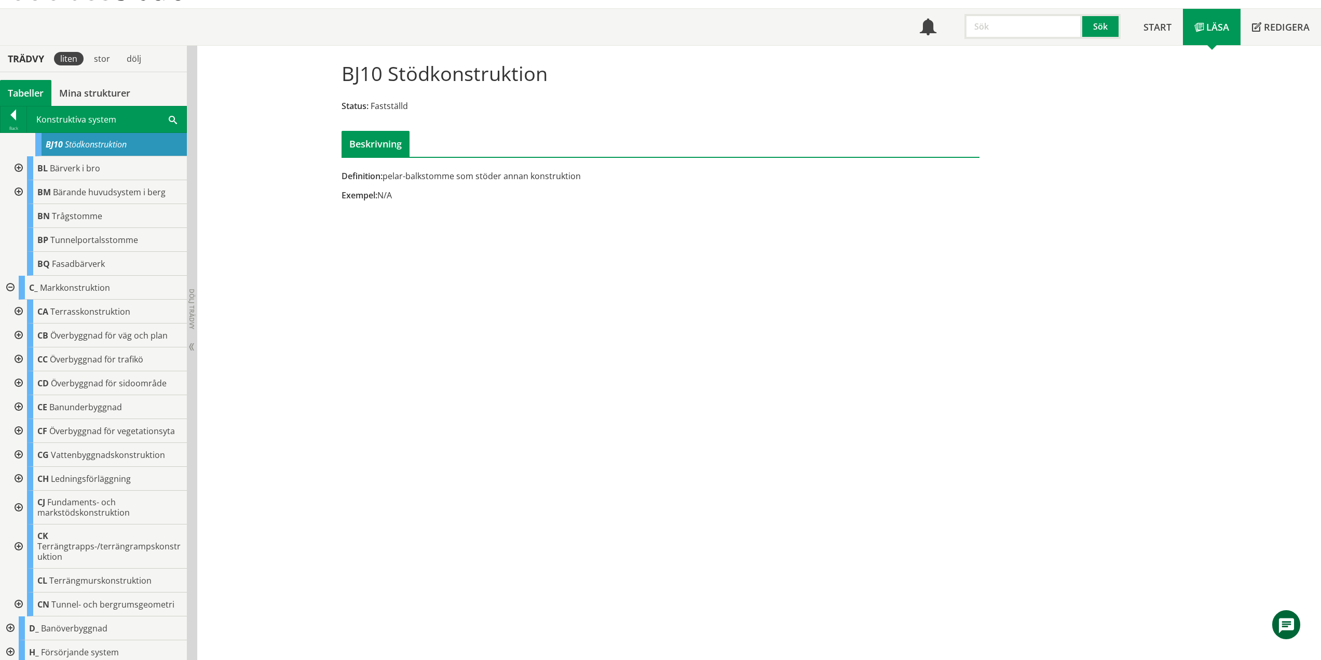
click at [17, 505] on div at bounding box center [17, 508] width 19 height 34
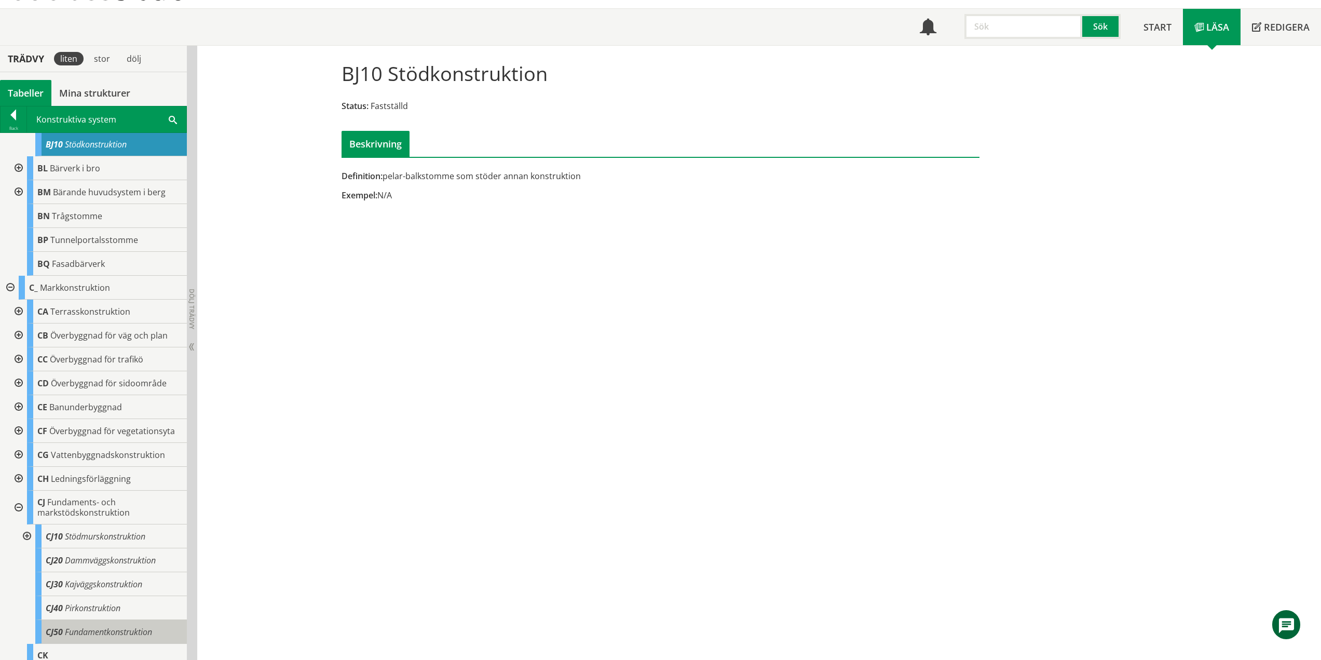
click at [125, 632] on span "Fundamentkonstruktion" at bounding box center [108, 631] width 87 height 11
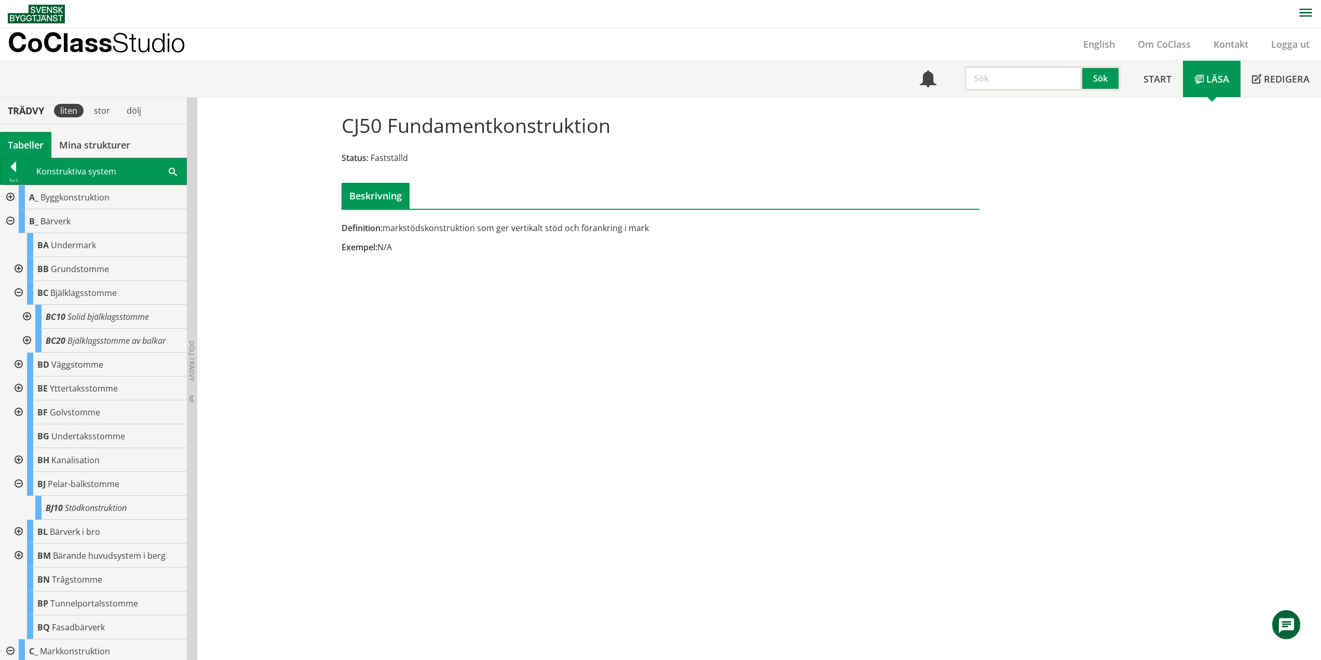
click at [13, 268] on div at bounding box center [17, 269] width 19 height 24
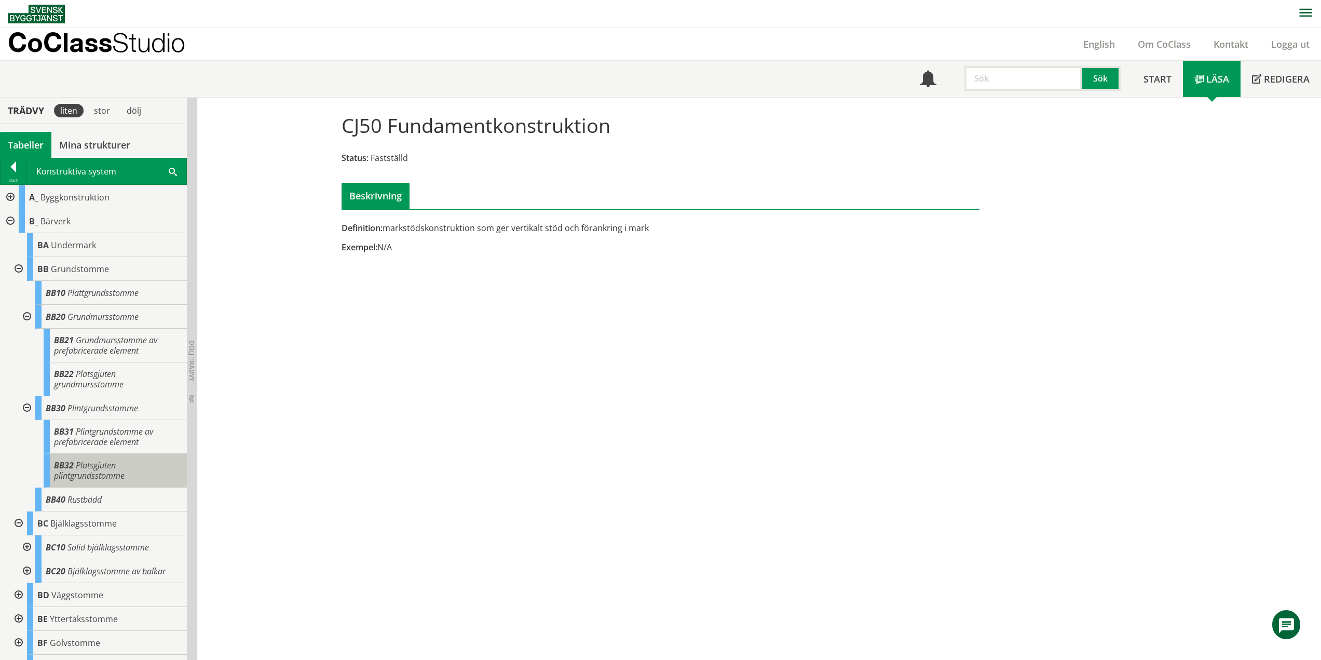
click at [114, 473] on span "Platsgjuten plintgrundsstomme" at bounding box center [89, 470] width 71 height 22
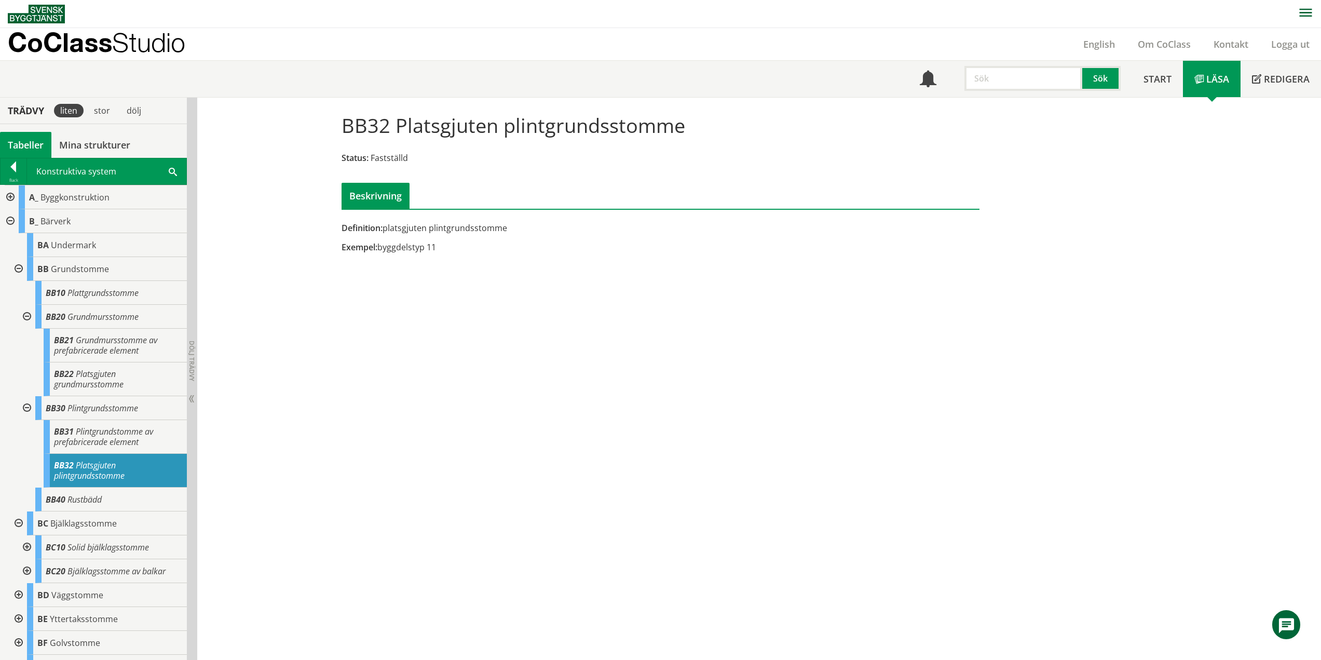
click at [501, 232] on div "Definition: platsgjuten plintgrundsstomme" at bounding box center [552, 227] width 420 height 11
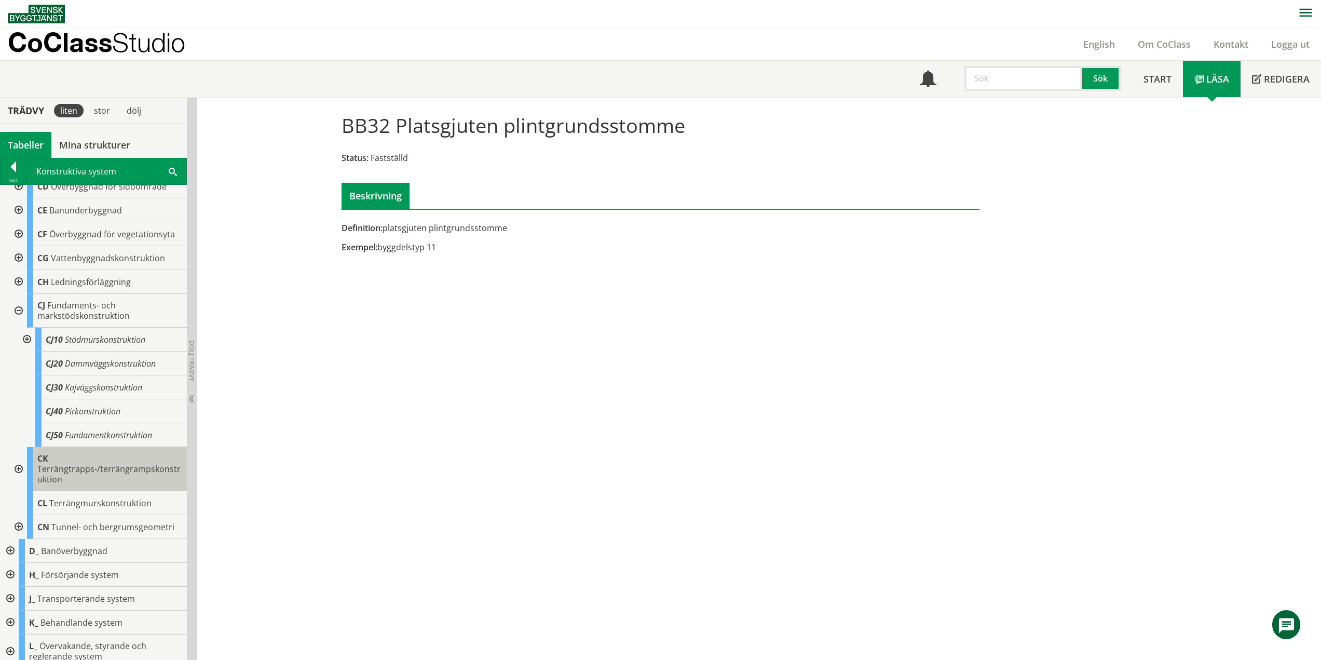
scroll to position [894, 0]
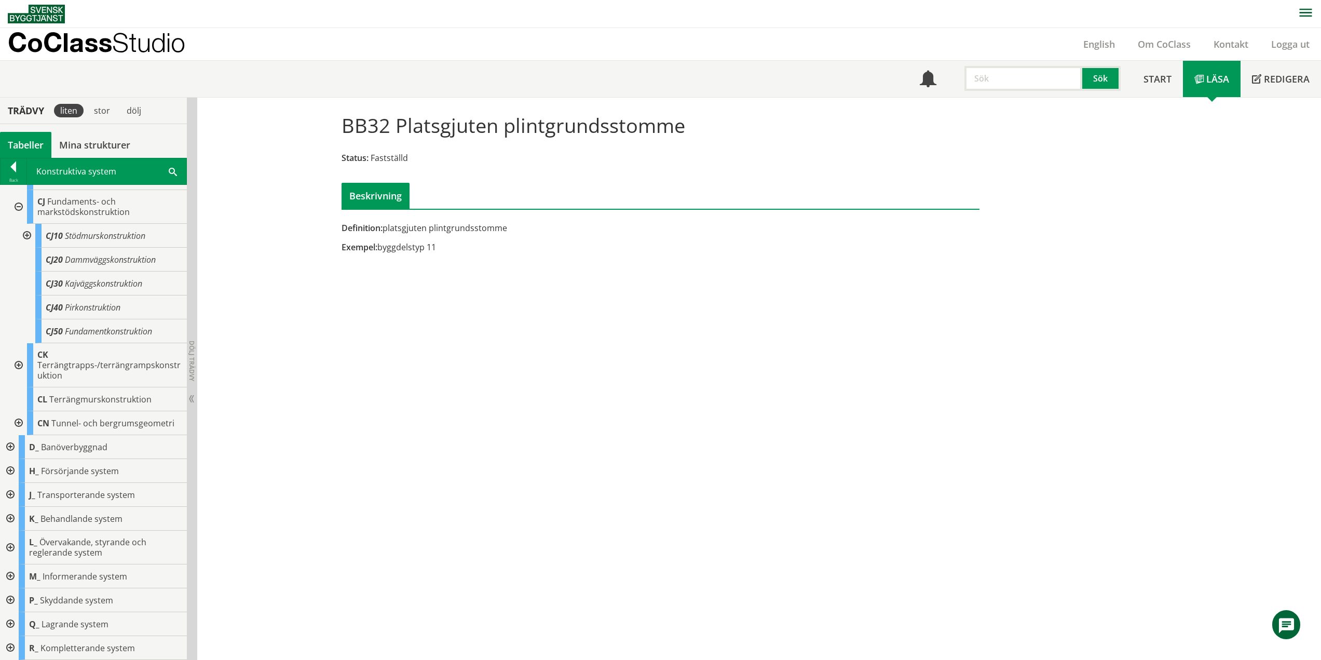
click at [6, 647] on div at bounding box center [9, 648] width 19 height 24
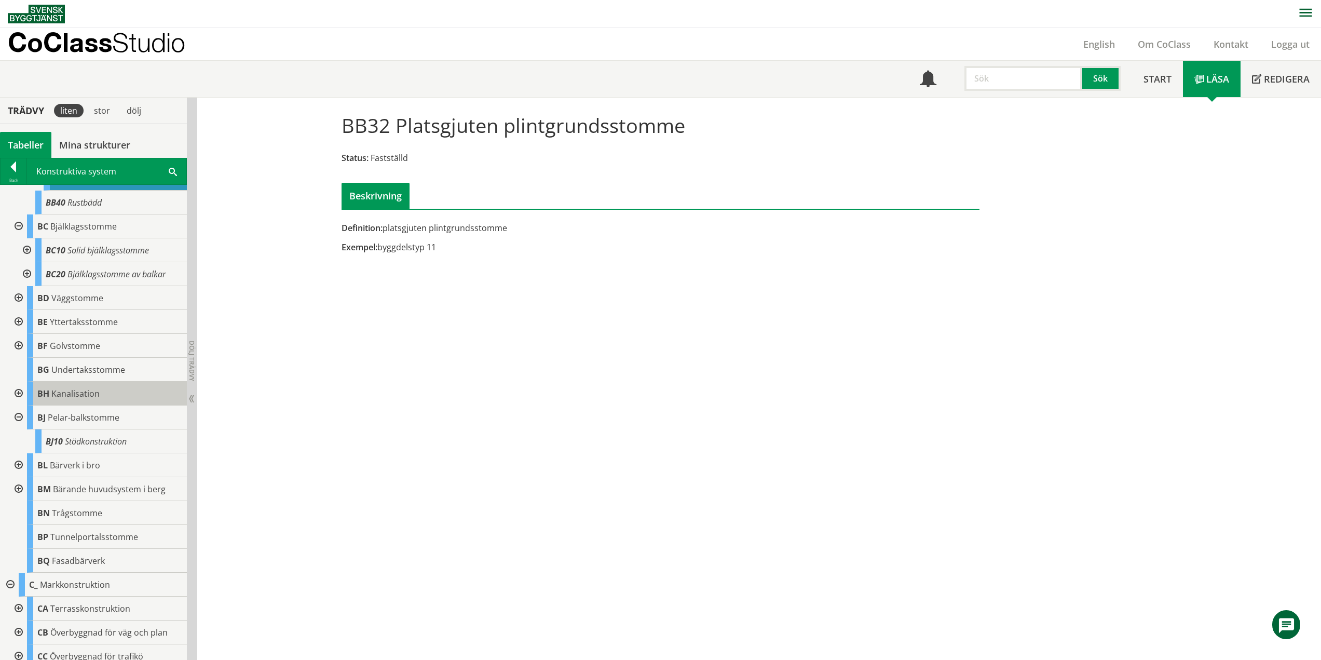
scroll to position [193, 0]
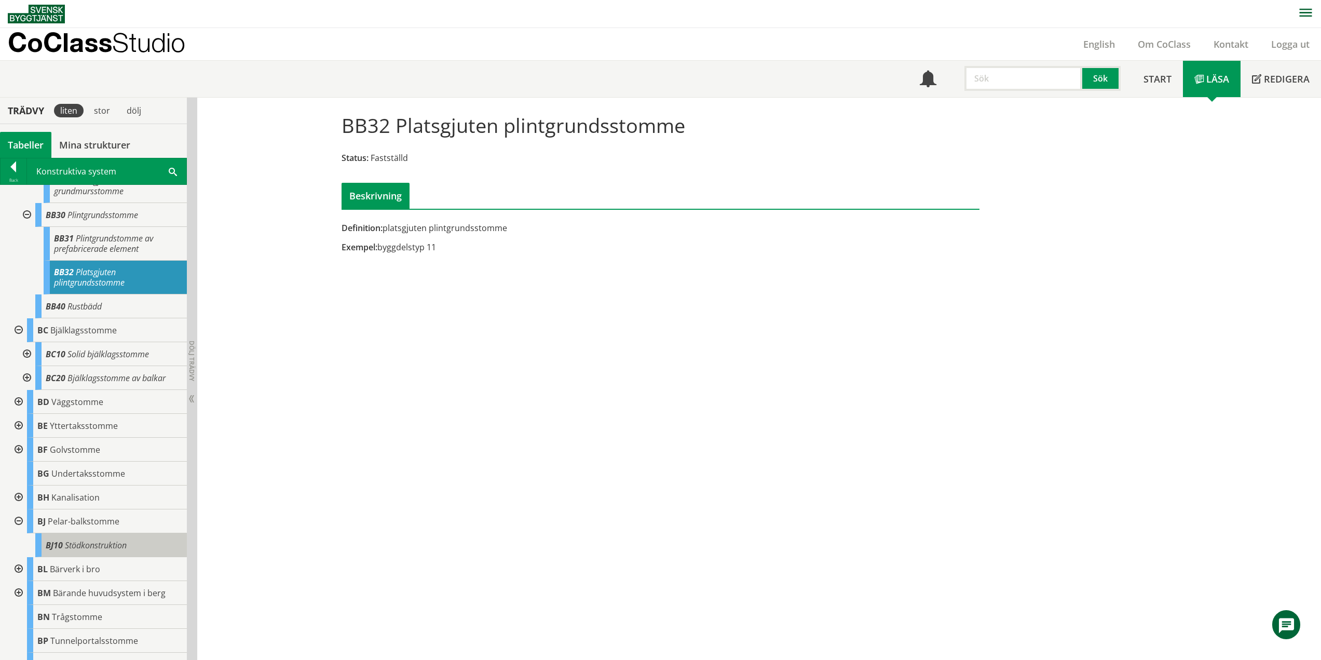
click at [101, 541] on span "Stödkonstruktion" at bounding box center [96, 544] width 62 height 11
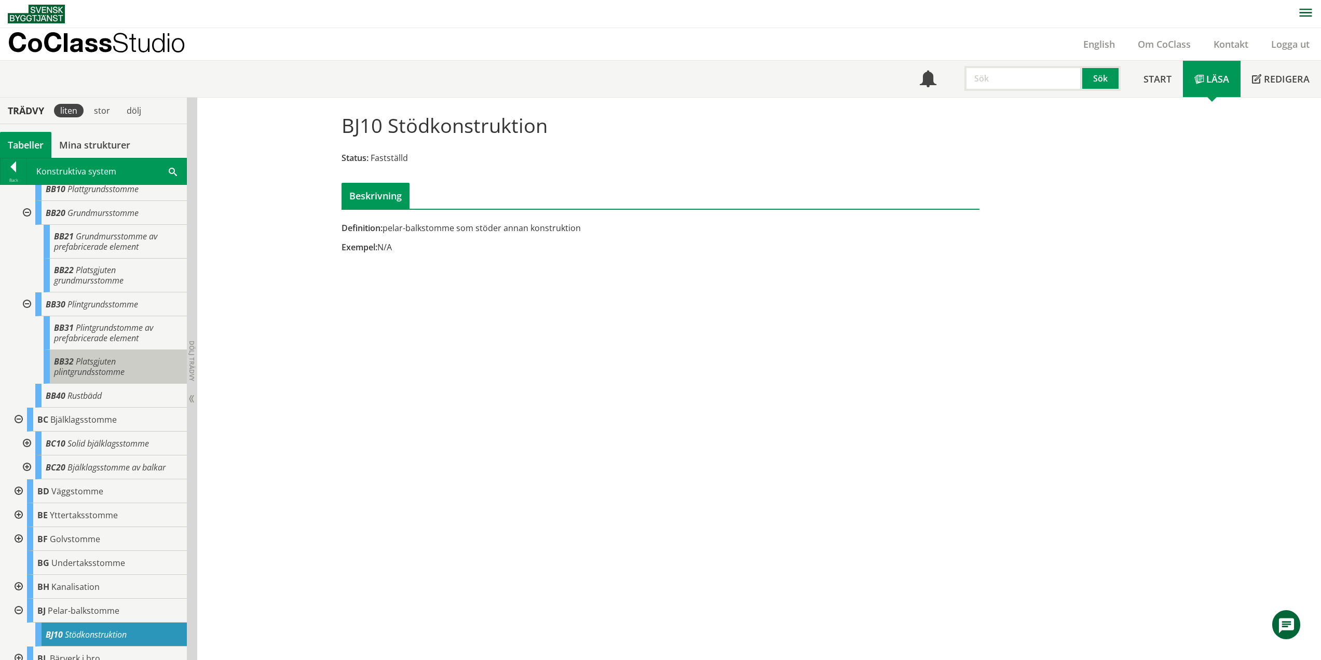
scroll to position [311, 0]
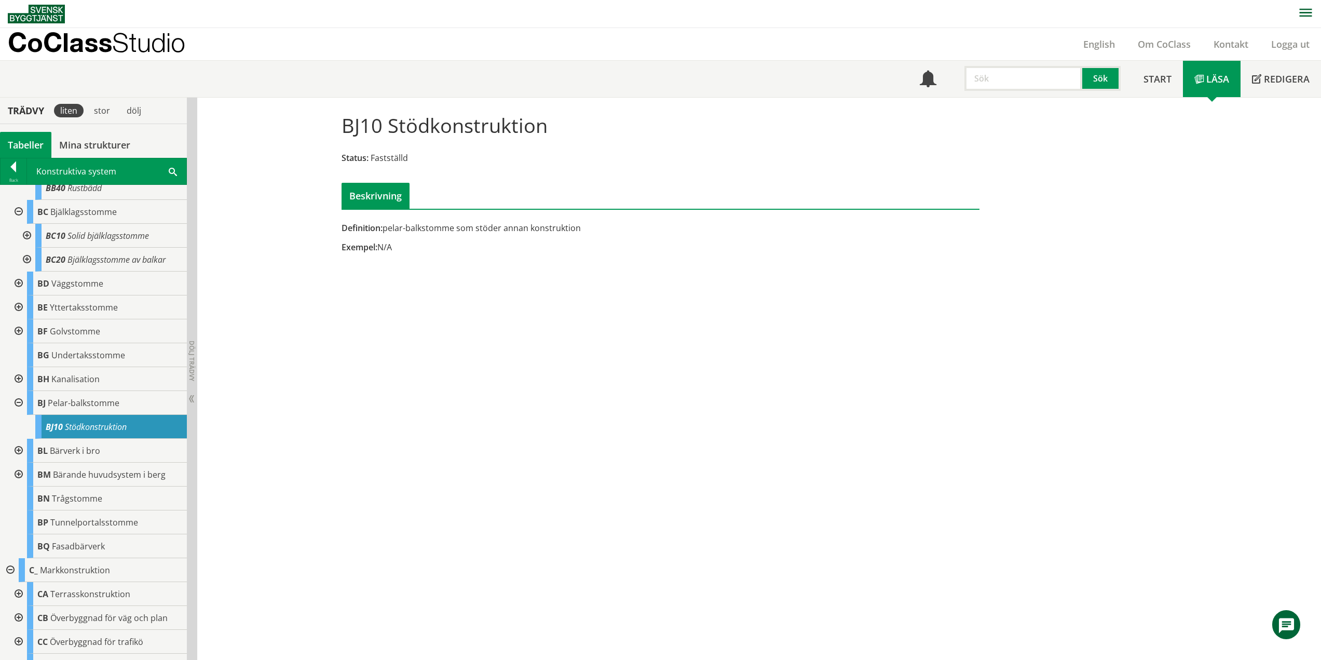
click at [990, 72] on input "text" at bounding box center [1024, 78] width 118 height 25
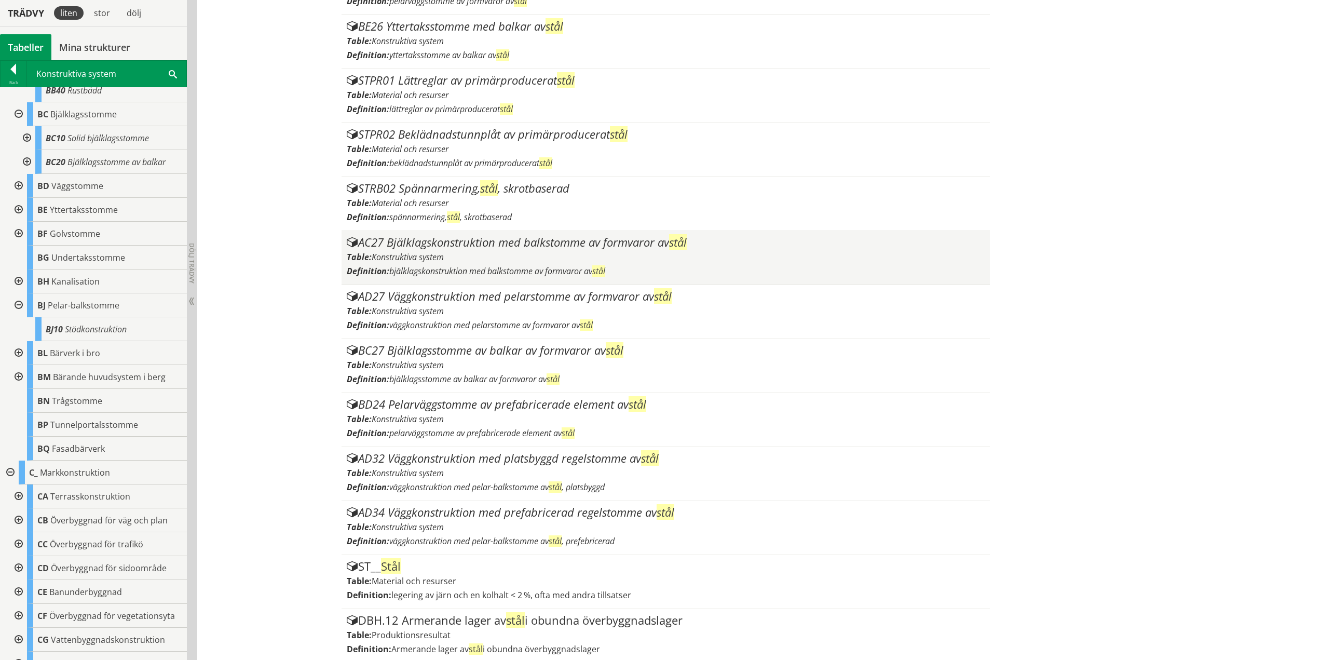
scroll to position [725, 0]
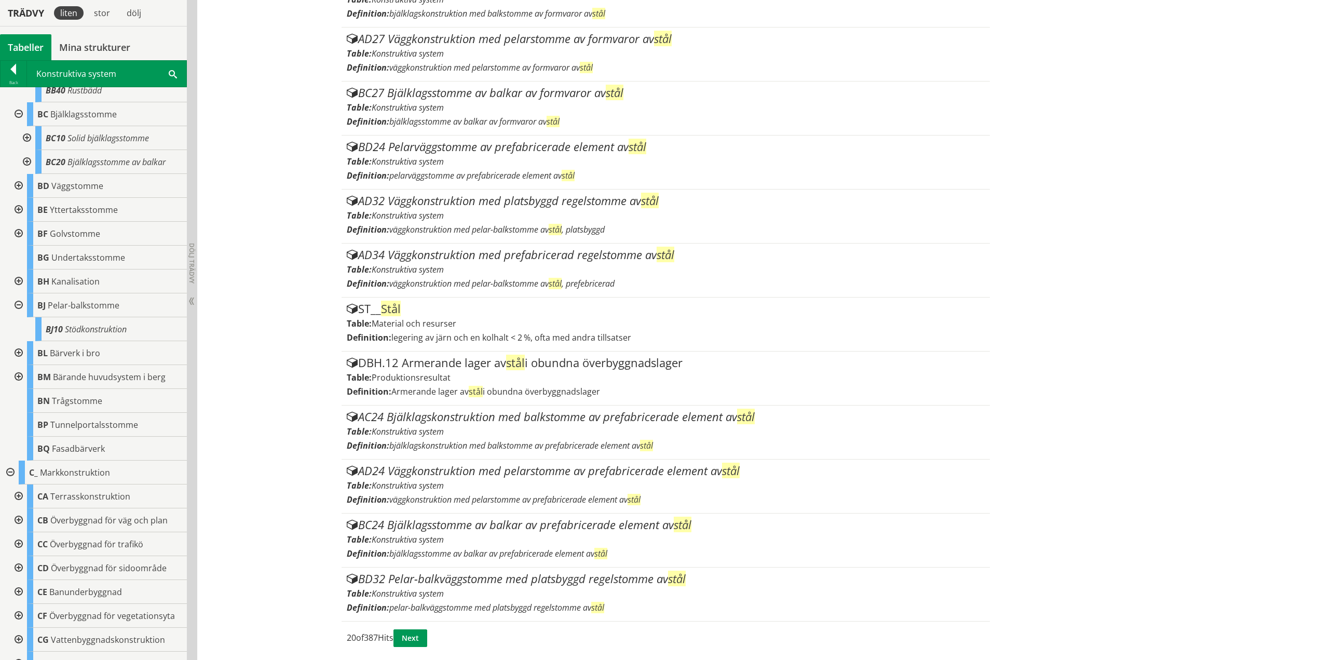
click at [19, 185] on div at bounding box center [17, 186] width 19 height 24
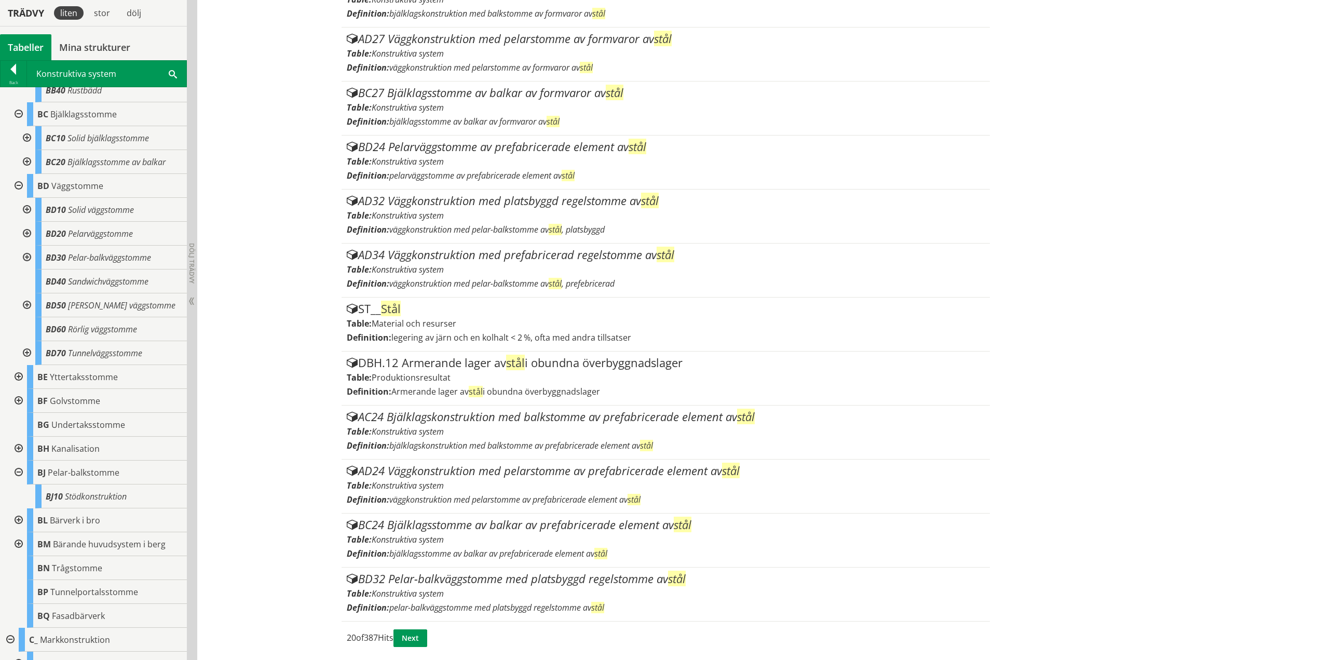
click at [26, 231] on div at bounding box center [26, 234] width 19 height 24
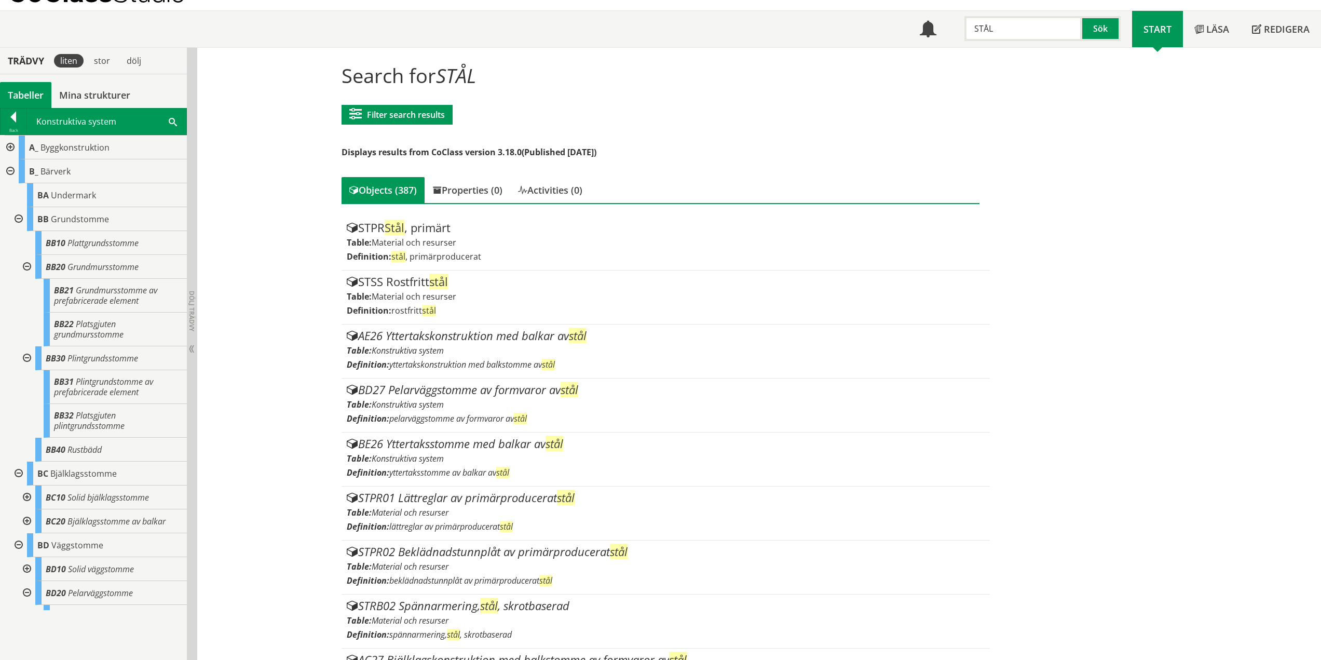
scroll to position [0, 0]
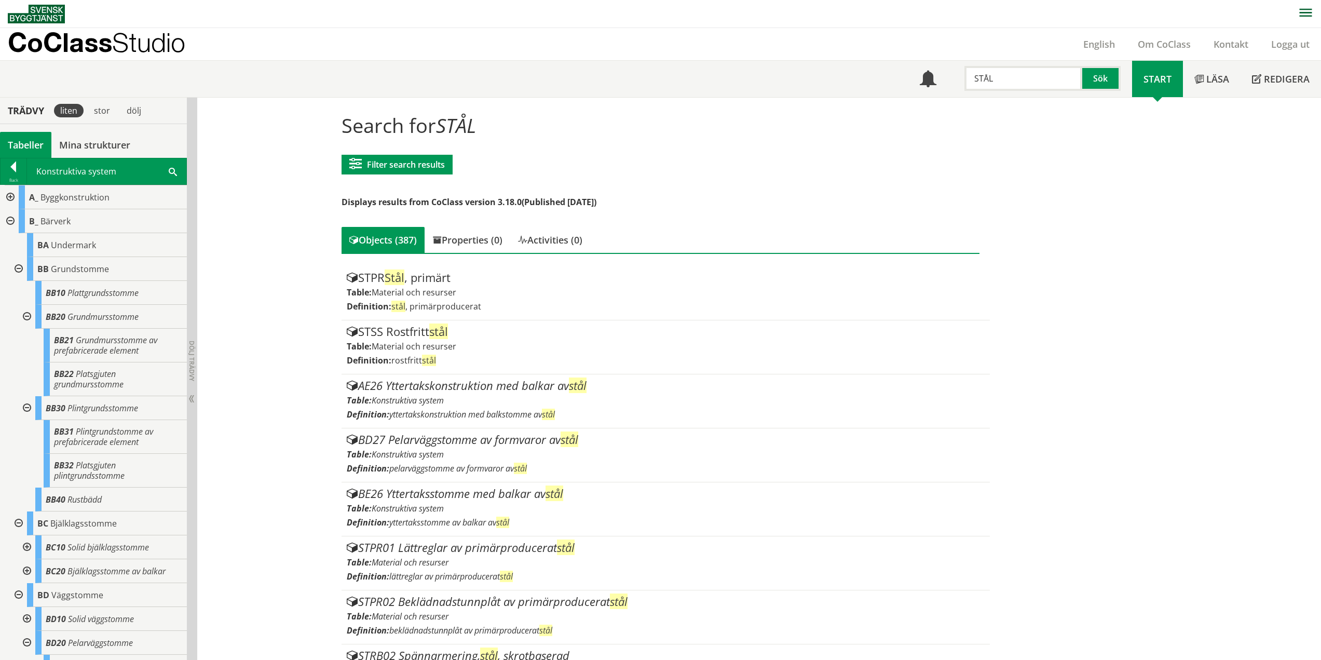
click at [1031, 85] on input "STÅL" at bounding box center [1024, 78] width 118 height 25
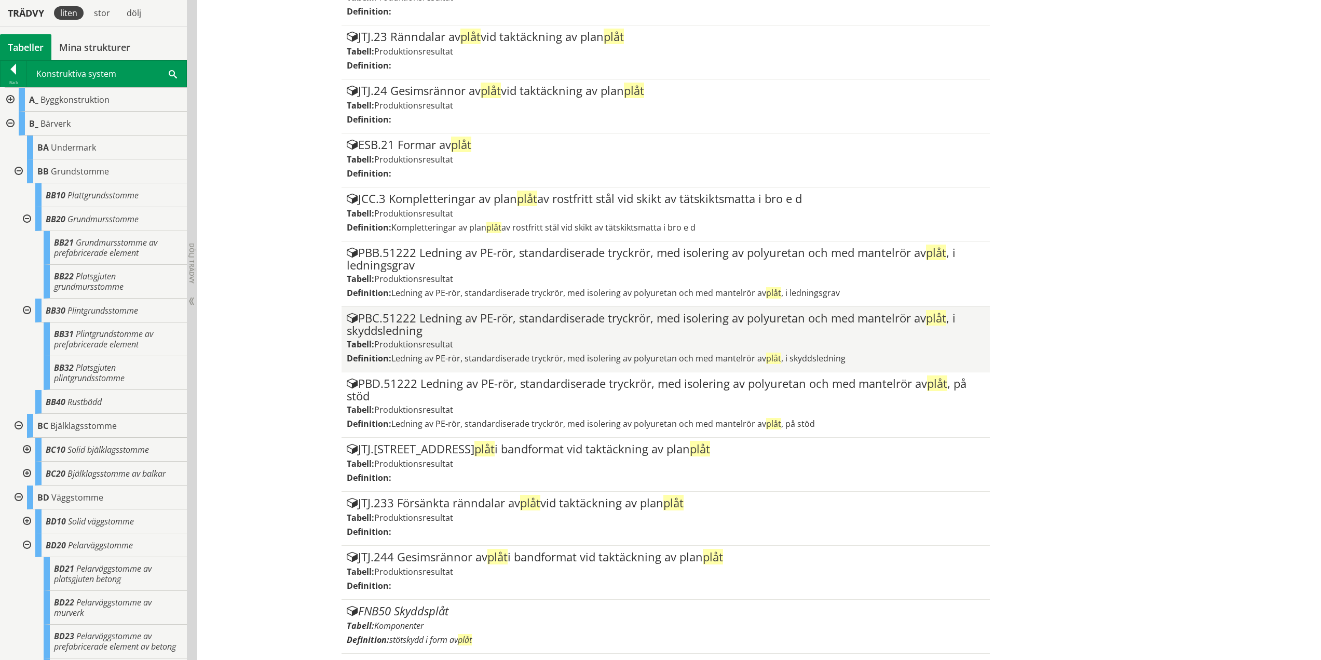
scroll to position [759, 0]
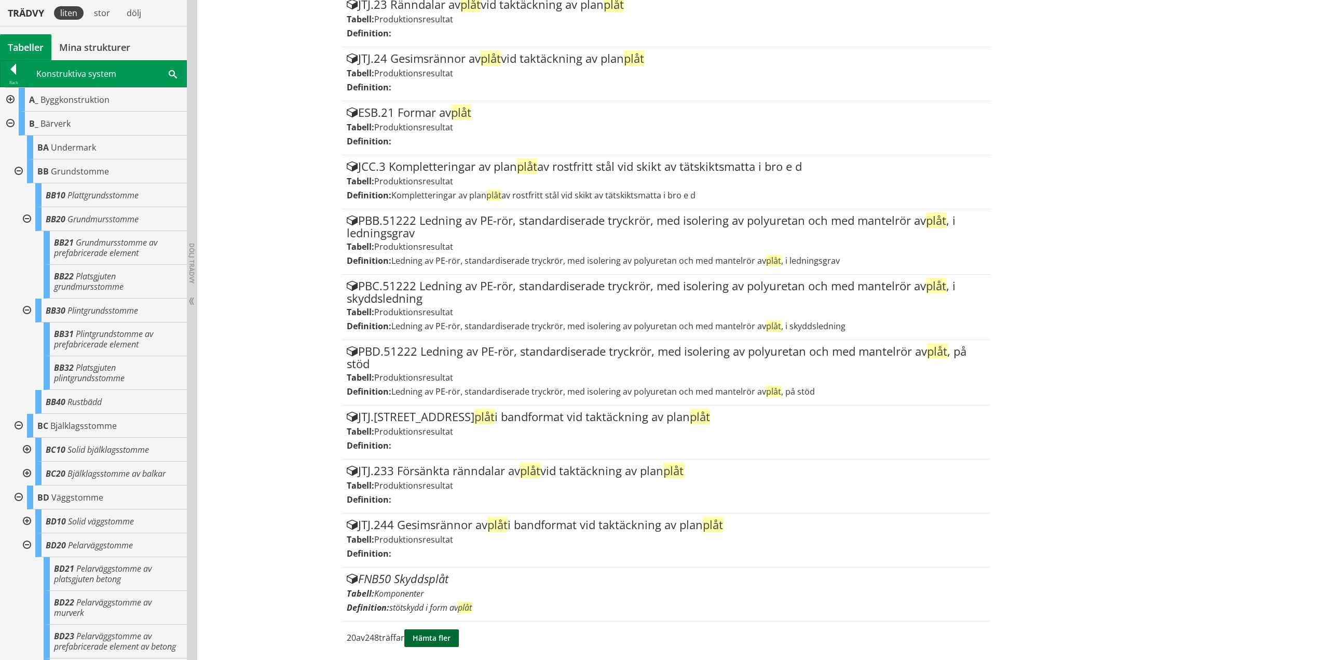
click at [442, 633] on button "Hämta fler" at bounding box center [431, 638] width 55 height 18
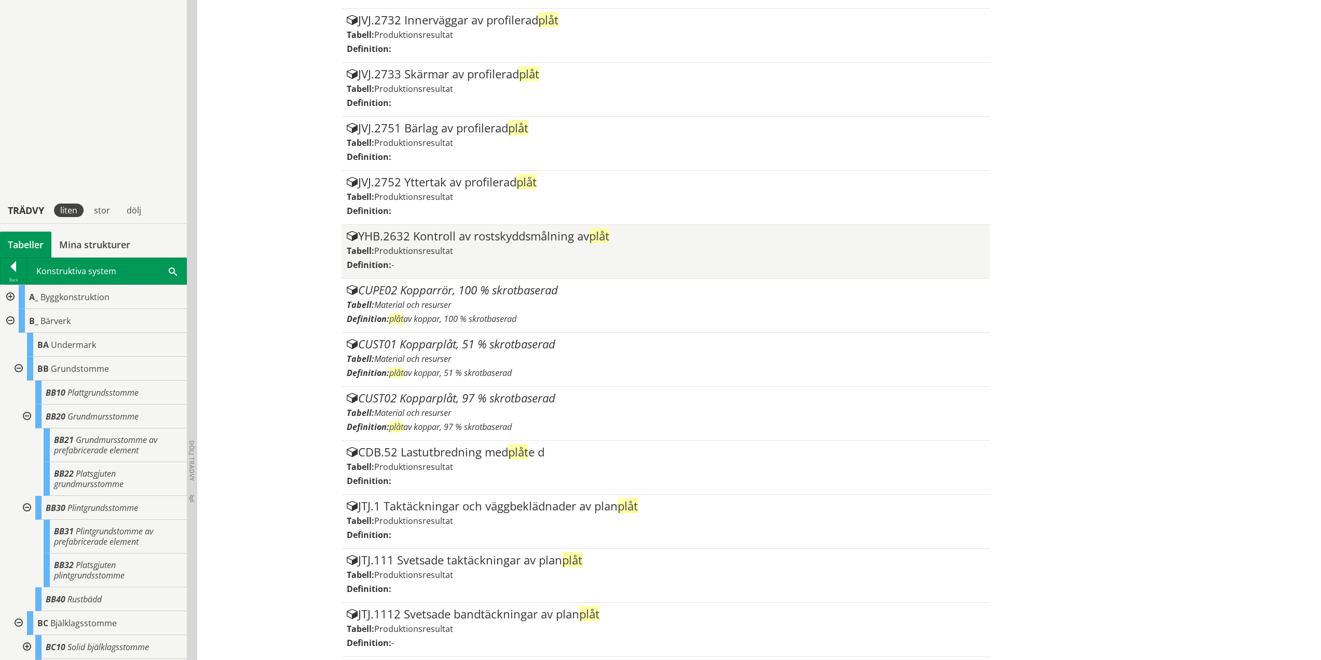
scroll to position [1839, 0]
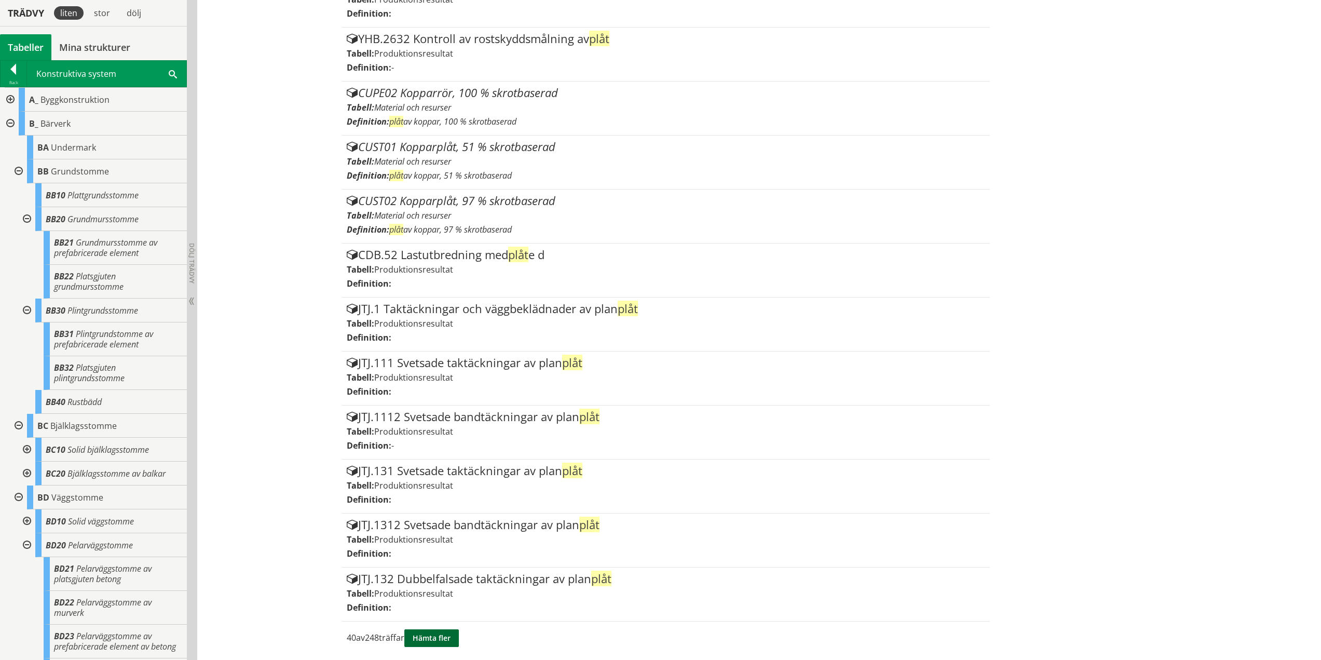
click at [447, 637] on button "Hämta fler" at bounding box center [431, 638] width 55 height 18
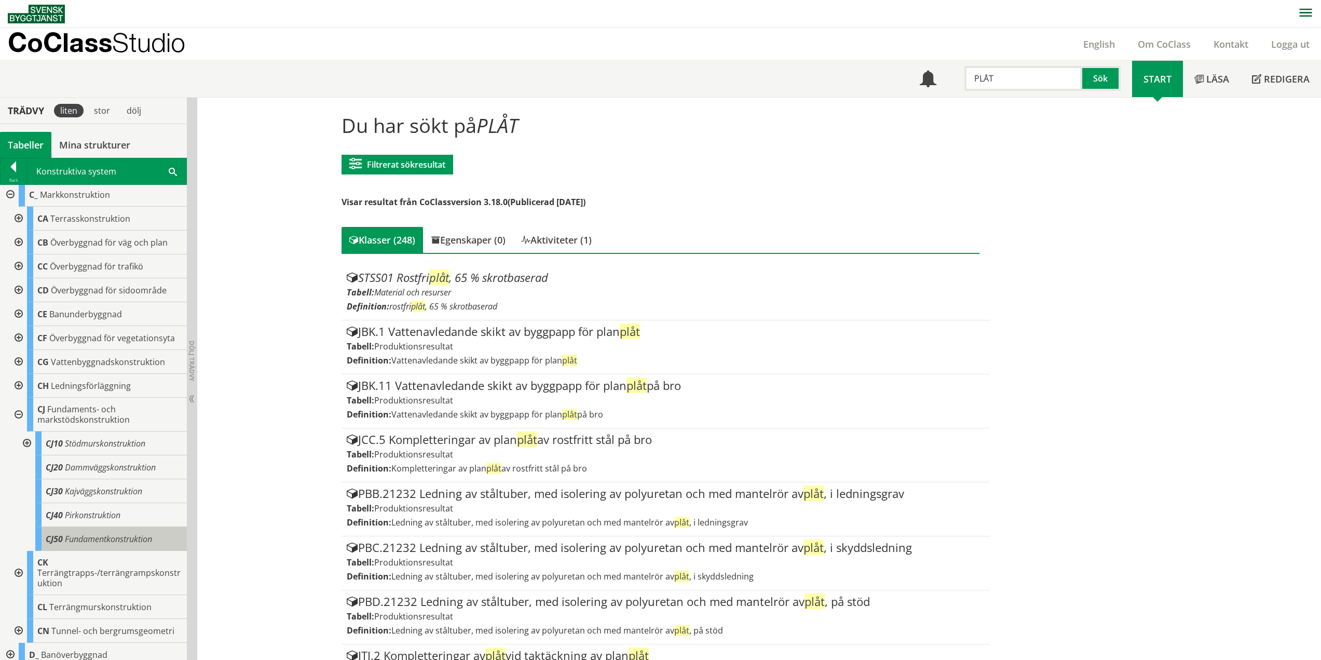
scroll to position [779, 0]
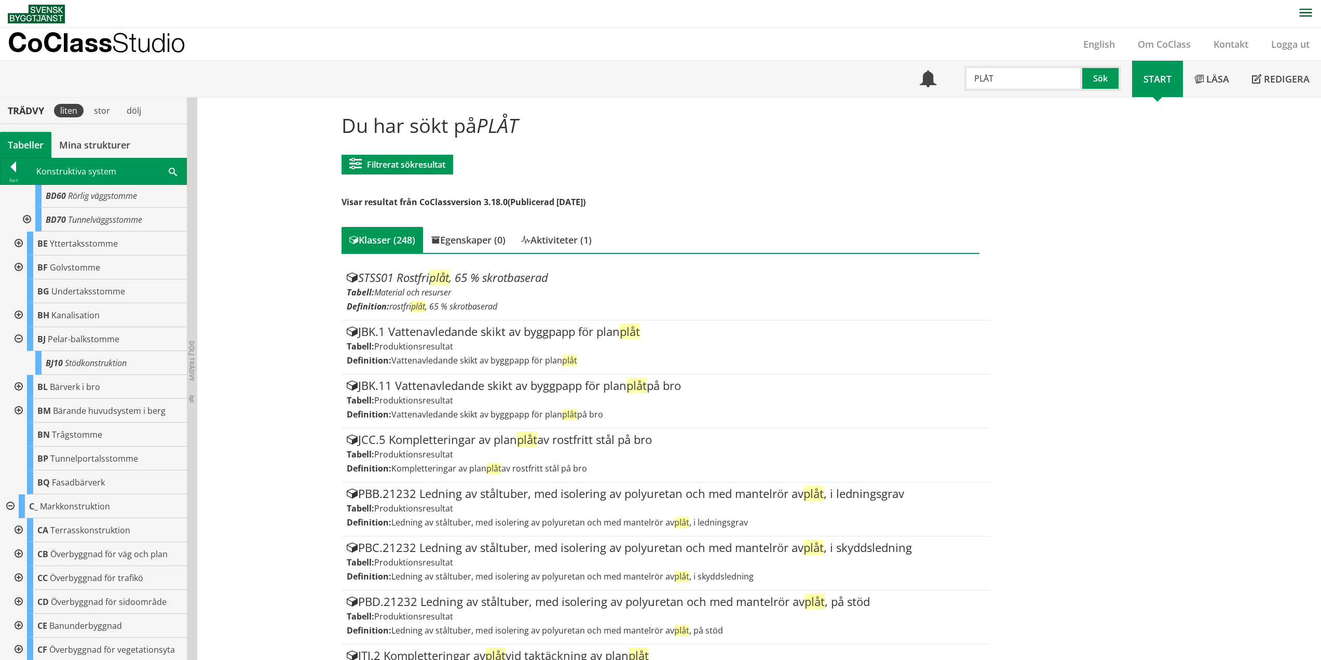
click at [1014, 87] on input "PLÅT" at bounding box center [1024, 78] width 118 height 25
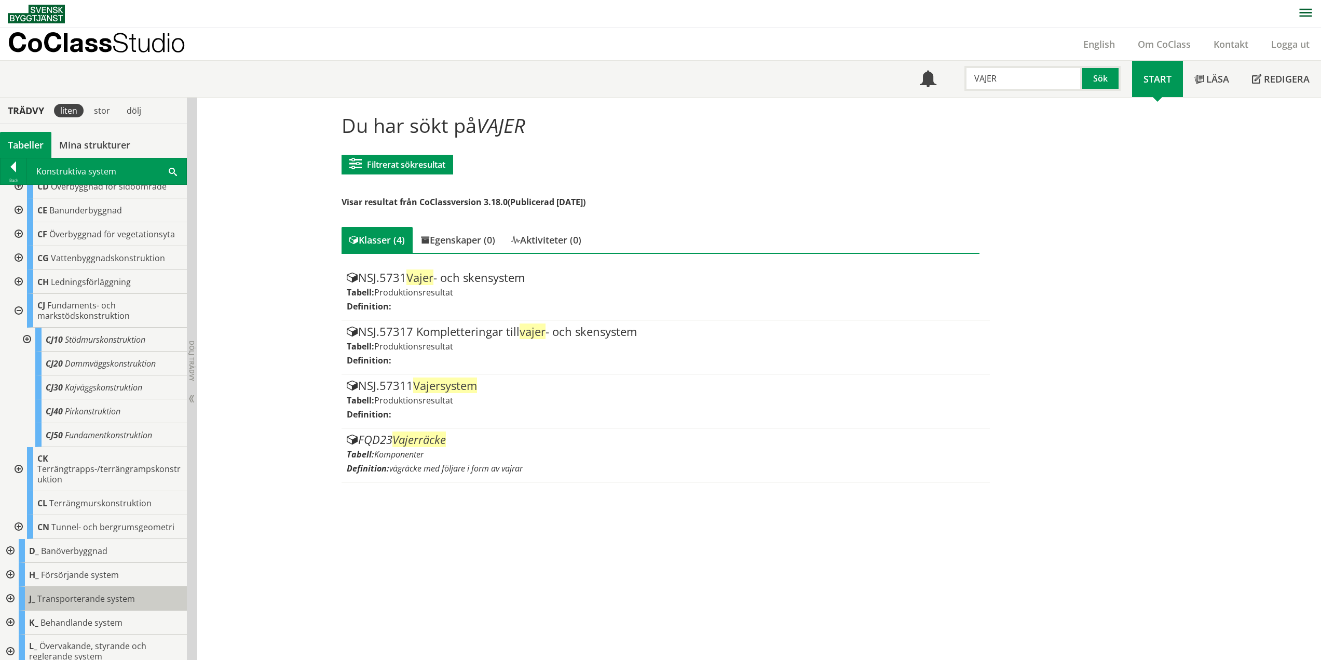
scroll to position [1350, 0]
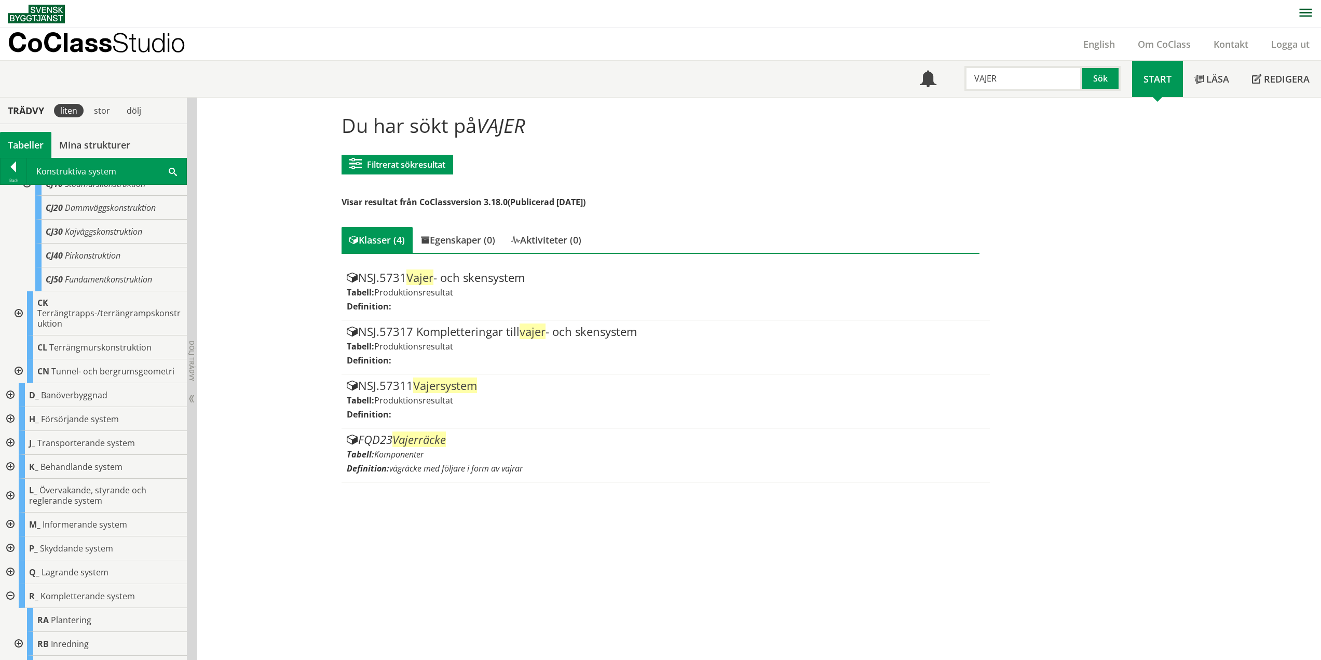
click at [1042, 85] on input "VAJER" at bounding box center [1024, 78] width 118 height 25
type input "TAK"
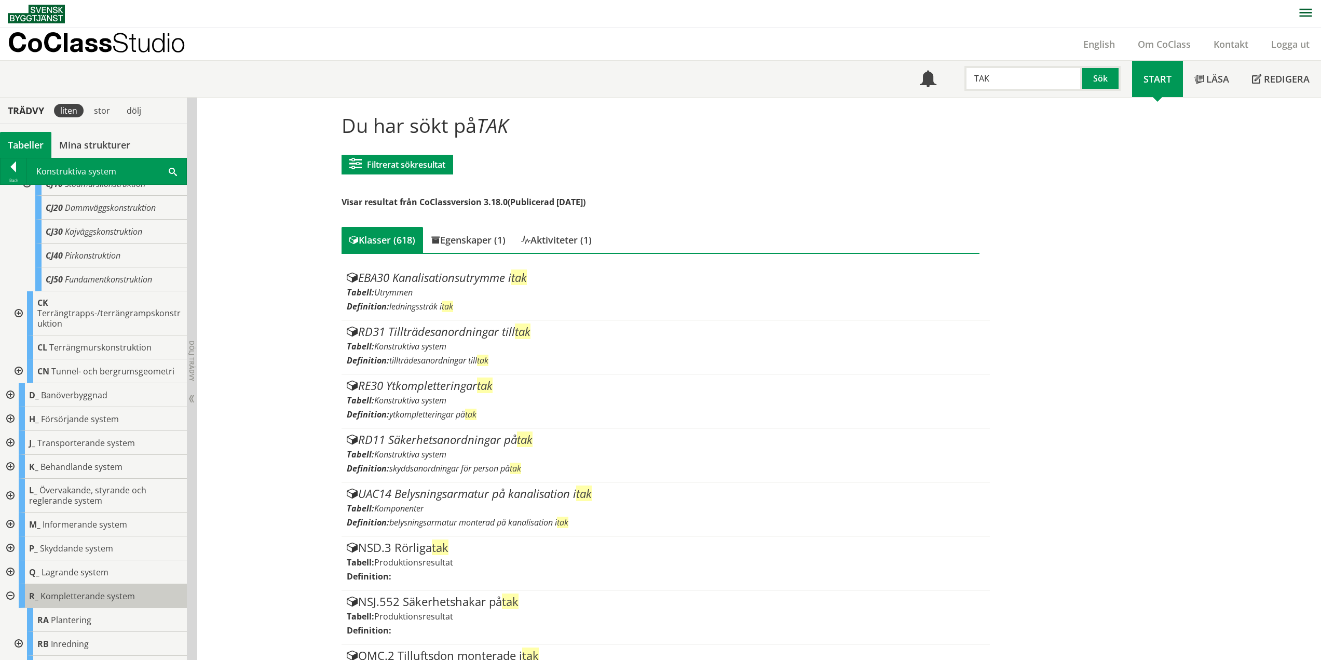
scroll to position [1437, 0]
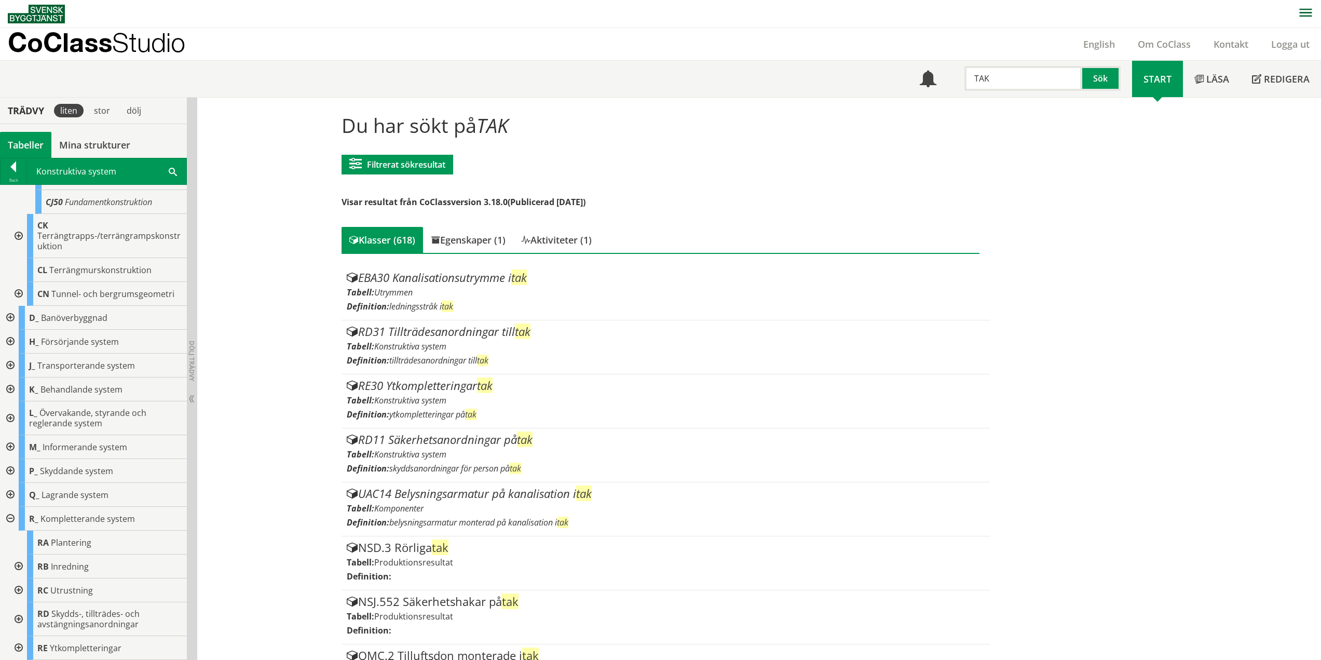
click at [19, 647] on div at bounding box center [17, 648] width 19 height 24
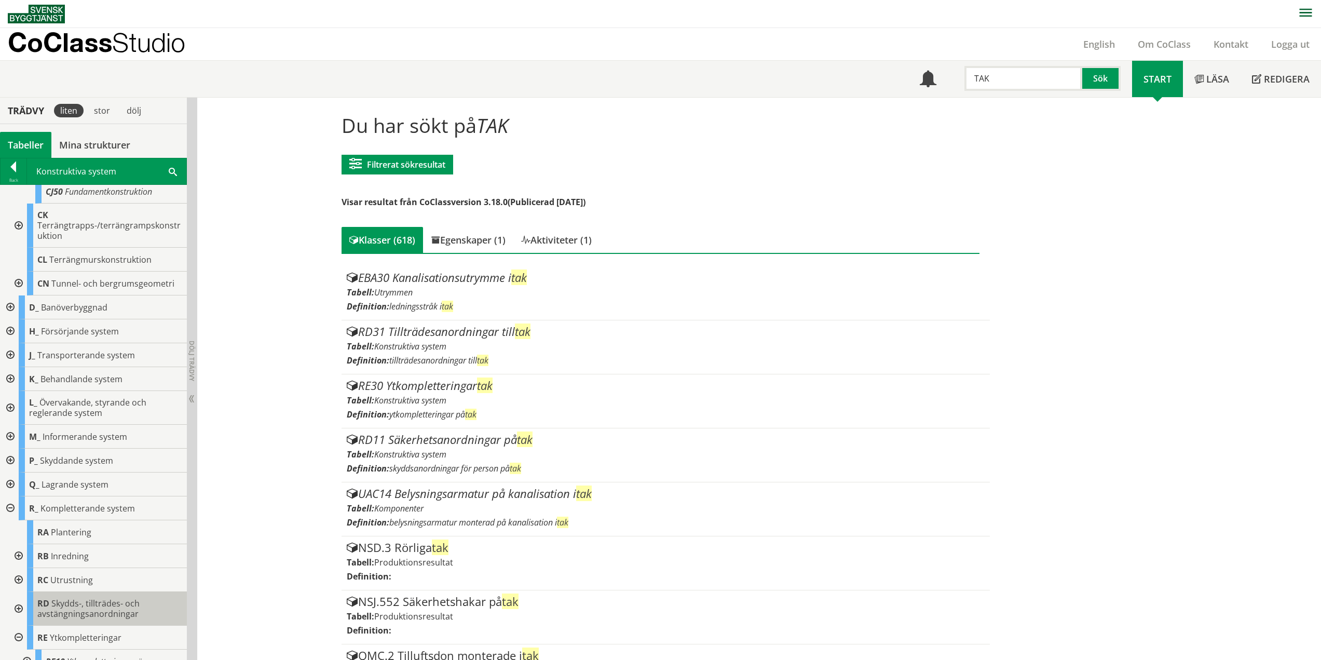
scroll to position [1509, 0]
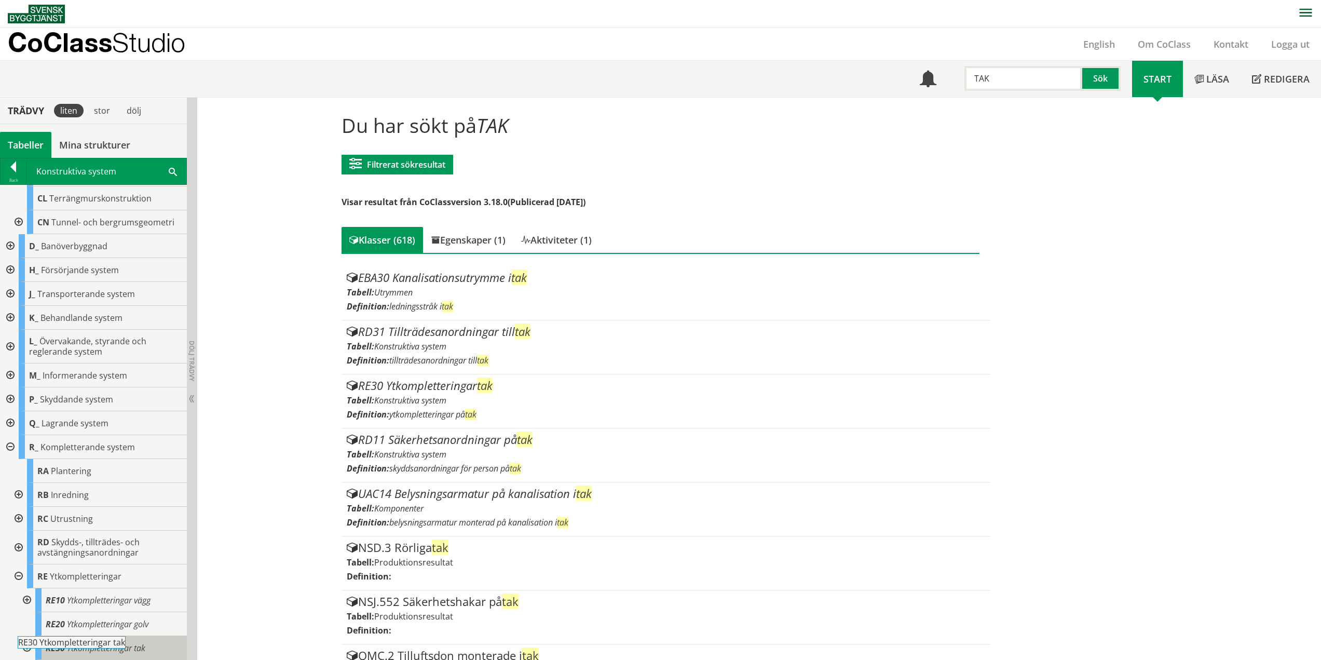
click at [93, 641] on body "AMA AMA Beskrivningsverktyg AMA Funktion BSAB Bygginfo Byggjura Byggkatalogen […" at bounding box center [660, 330] width 1321 height 660
click at [96, 644] on body "AMA AMA Beskrivningsverktyg AMA Funktion BSAB Bygginfo Byggjura Byggkatalogen […" at bounding box center [660, 330] width 1321 height 660
click at [129, 645] on span "Ytkompletteringar tak" at bounding box center [106, 647] width 78 height 11
